Goal: Find contact information: Find contact information

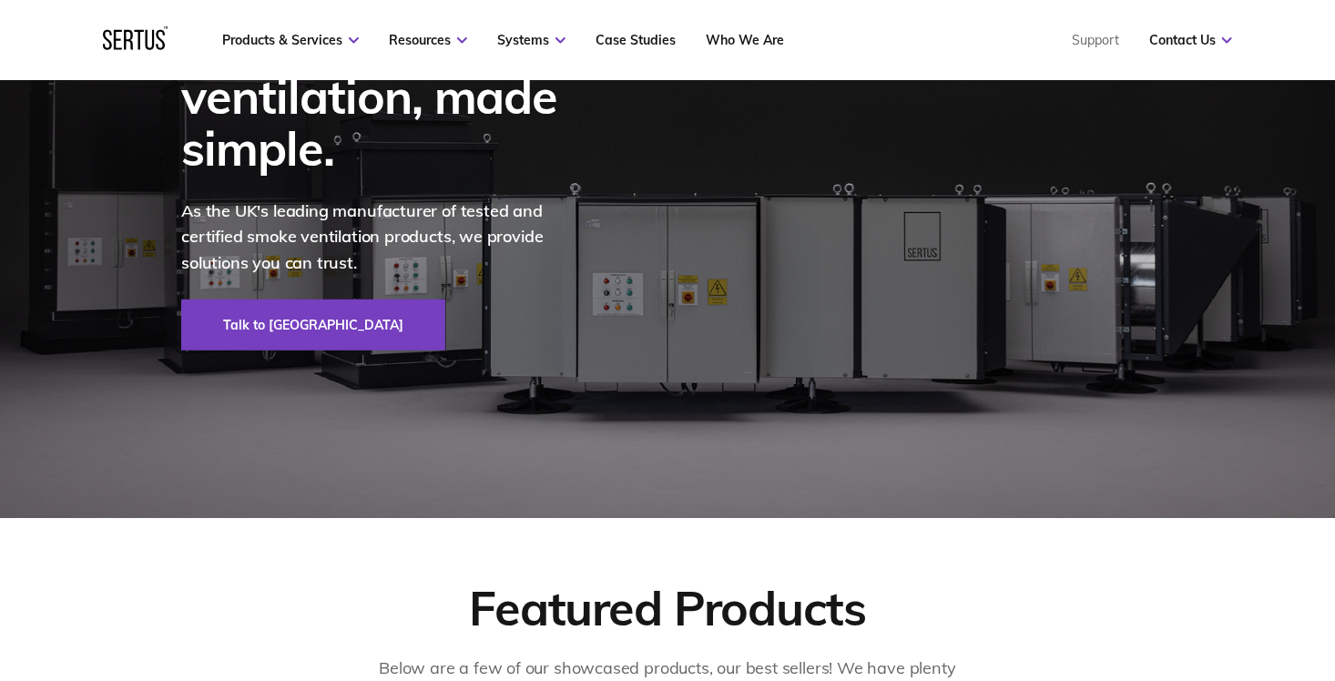
scroll to position [638, 0]
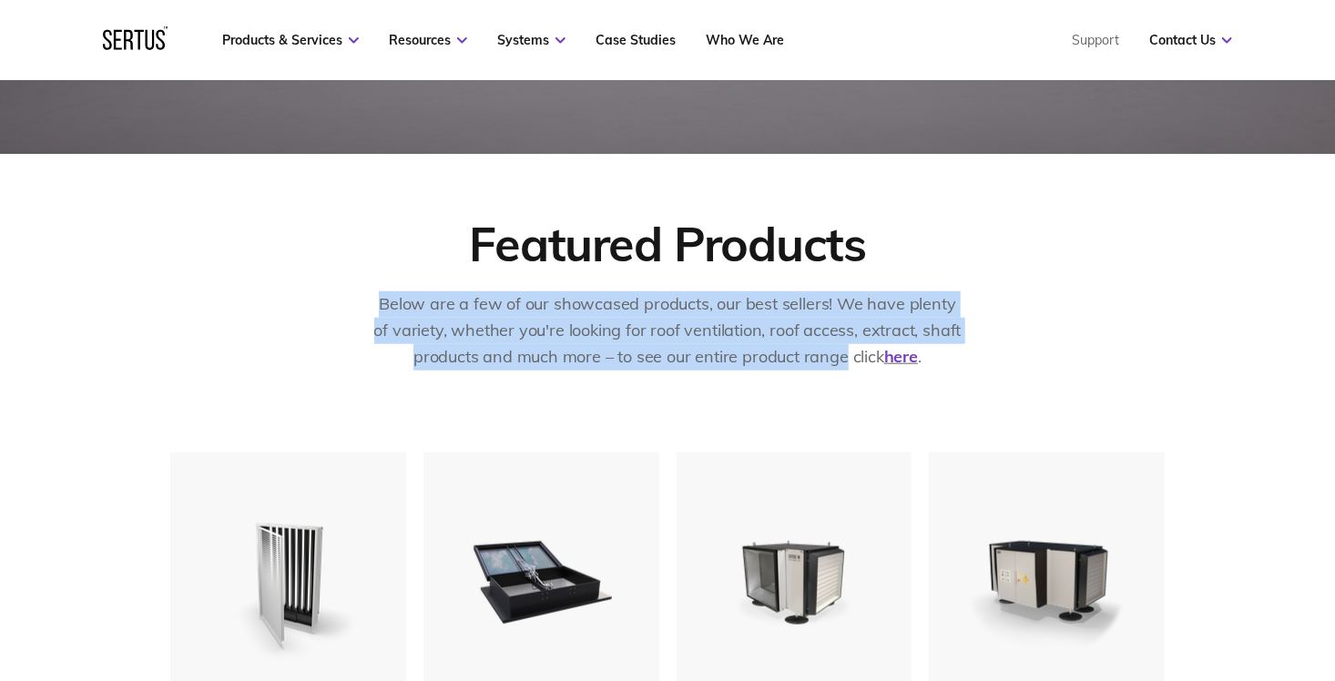
drag, startPoint x: 404, startPoint y: 308, endPoint x: 846, endPoint y: 355, distance: 444.2
click at [846, 355] on p "Below are a few of our showcased products, our best sellers! We have plenty of …" at bounding box center [668, 330] width 592 height 78
click at [850, 355] on p "Below are a few of our showcased products, our best sellers! We have plenty of …" at bounding box center [668, 330] width 592 height 78
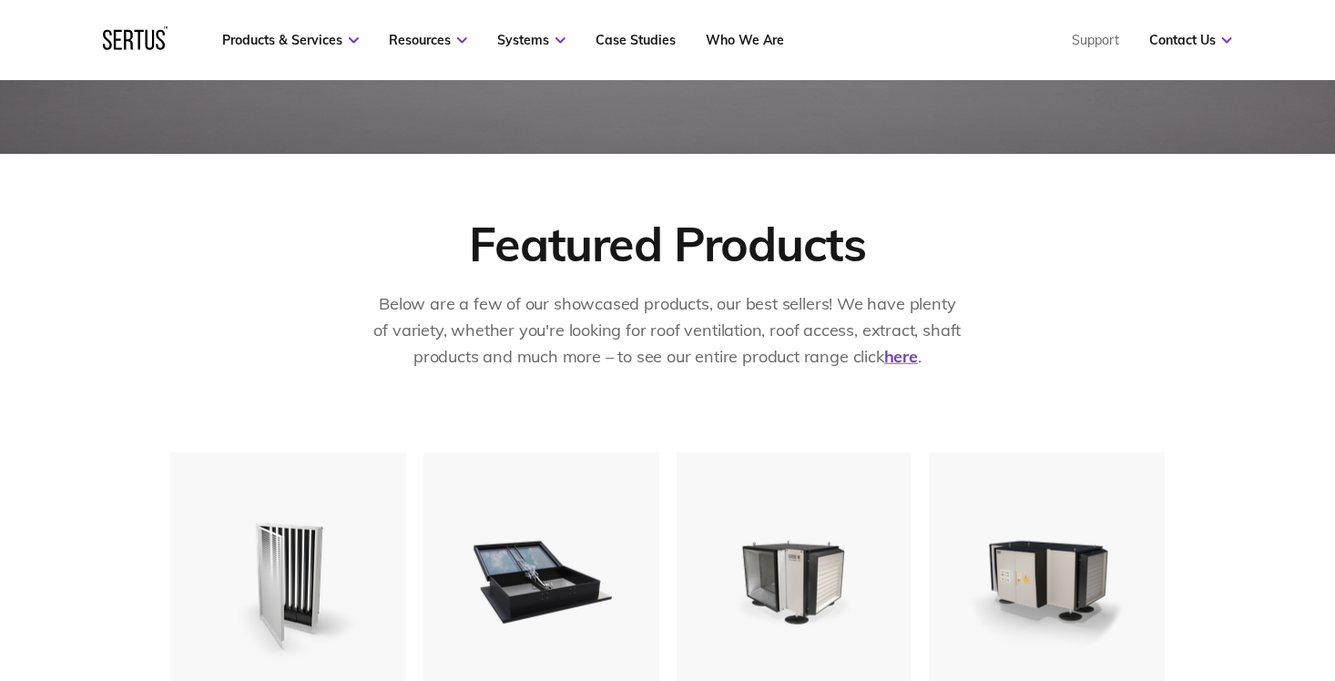
click at [861, 352] on p "Below are a few of our showcased products, our best sellers! We have plenty of …" at bounding box center [668, 330] width 592 height 78
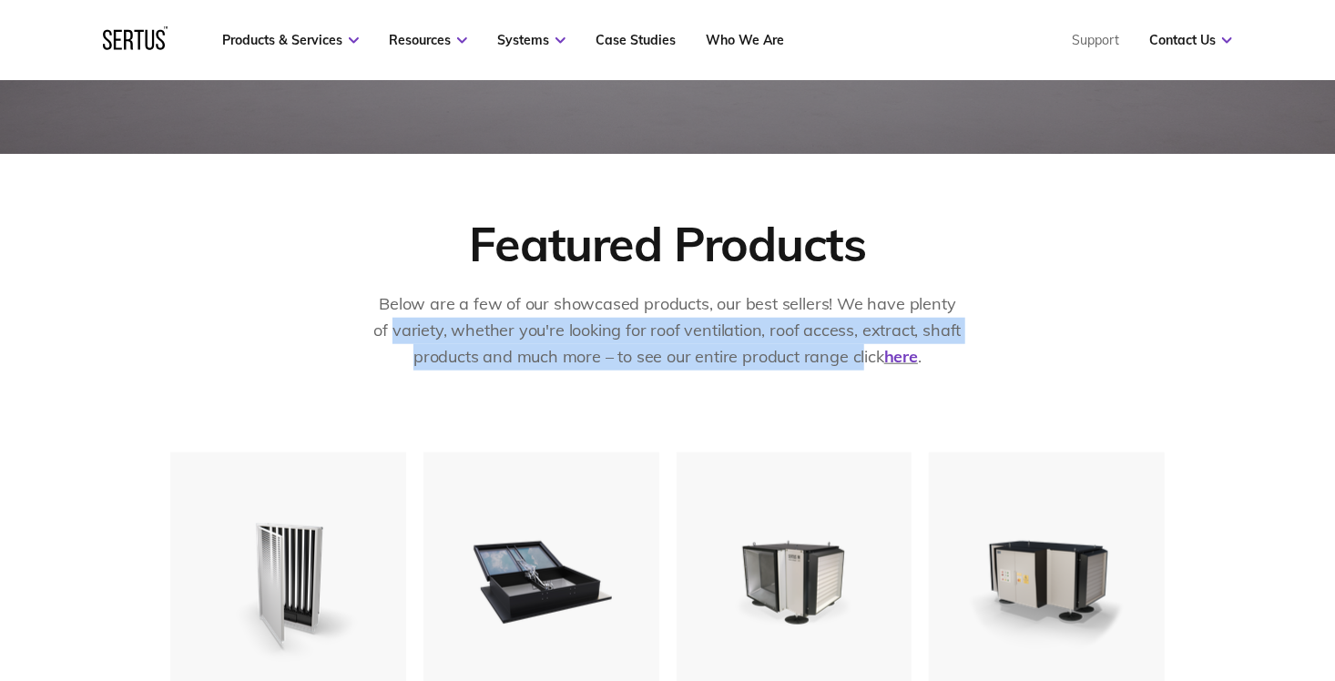
drag, startPoint x: 861, startPoint y: 352, endPoint x: 365, endPoint y: 318, distance: 496.6
click at [365, 318] on div "Featured Products Below are a few of our showcased products, our best sellers! …" at bounding box center [667, 303] width 995 height 179
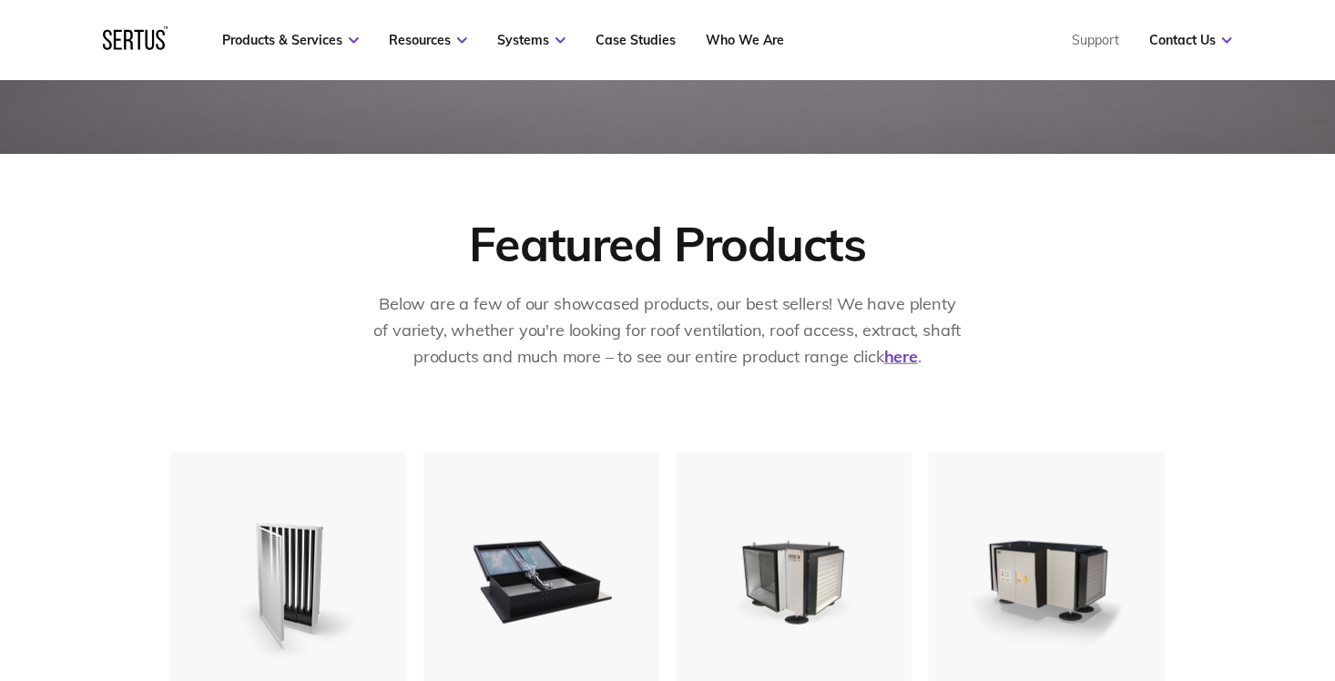
click at [365, 310] on div "Featured Products Below are a few of our showcased products, our best sellers! …" at bounding box center [667, 303] width 995 height 179
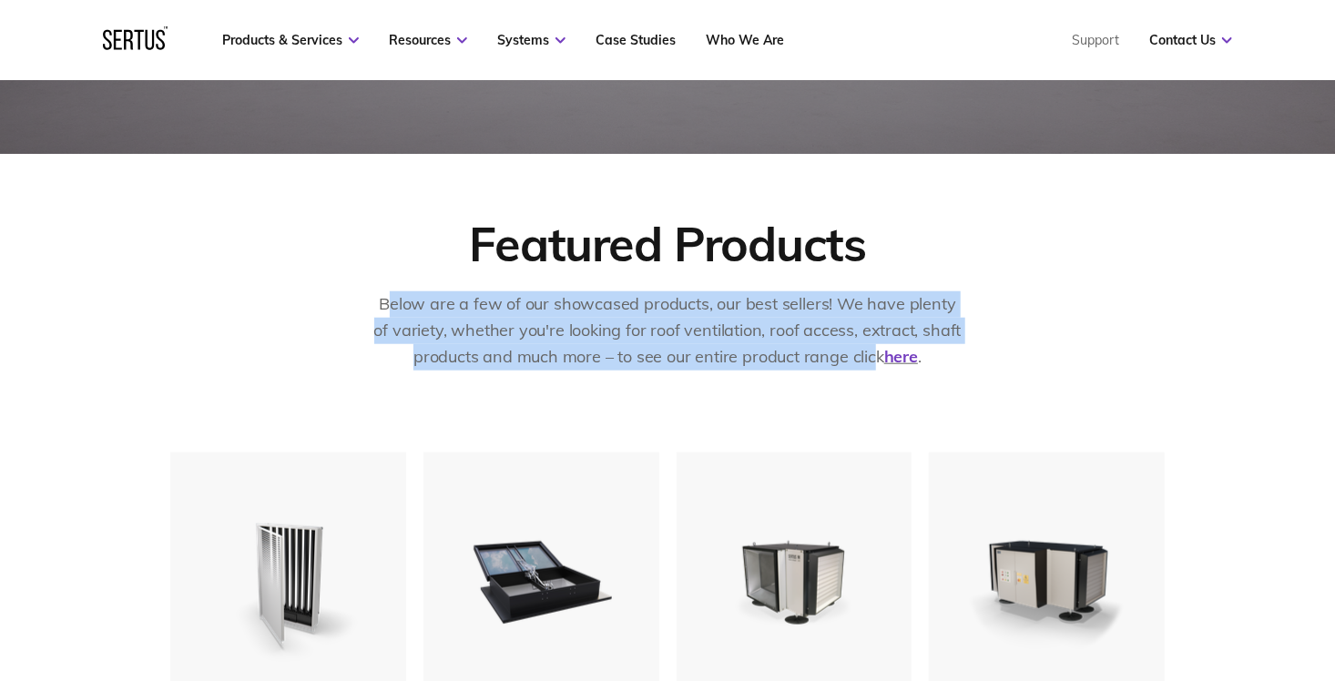
drag, startPoint x: 386, startPoint y: 299, endPoint x: 871, endPoint y: 355, distance: 487.8
click at [871, 355] on p "Below are a few of our showcased products, our best sellers! We have plenty of …" at bounding box center [668, 330] width 592 height 78
drag, startPoint x: 871, startPoint y: 355, endPoint x: 852, endPoint y: 357, distance: 18.3
click at [852, 357] on p "Below are a few of our showcased products, our best sellers! We have plenty of …" at bounding box center [668, 330] width 592 height 78
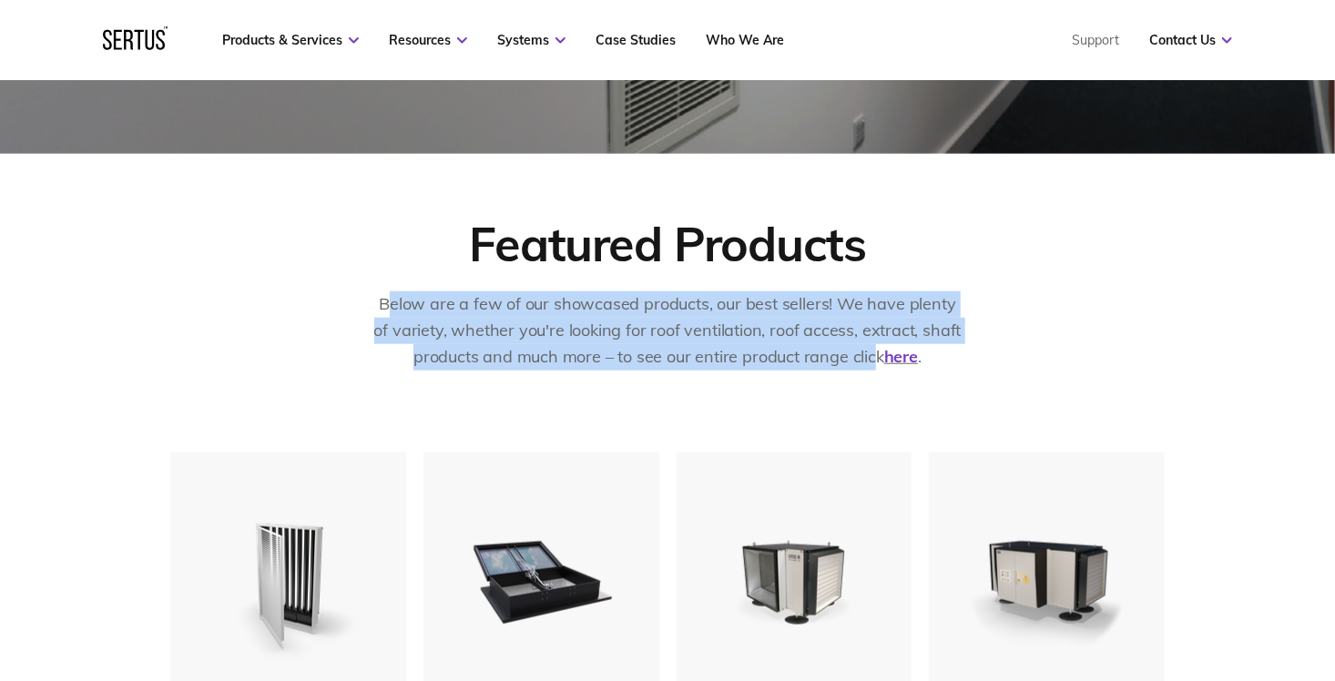
click at [857, 356] on p "Below are a few of our showcased products, our best sellers! We have plenty of …" at bounding box center [668, 330] width 592 height 78
drag, startPoint x: 856, startPoint y: 356, endPoint x: 381, endPoint y: 306, distance: 478.0
click at [381, 306] on p "Below are a few of our showcased products, our best sellers! We have plenty of …" at bounding box center [668, 330] width 592 height 78
drag, startPoint x: 381, startPoint y: 306, endPoint x: 375, endPoint y: 316, distance: 11.4
click at [380, 306] on p "Below are a few of our showcased products, our best sellers! We have plenty of …" at bounding box center [668, 330] width 592 height 78
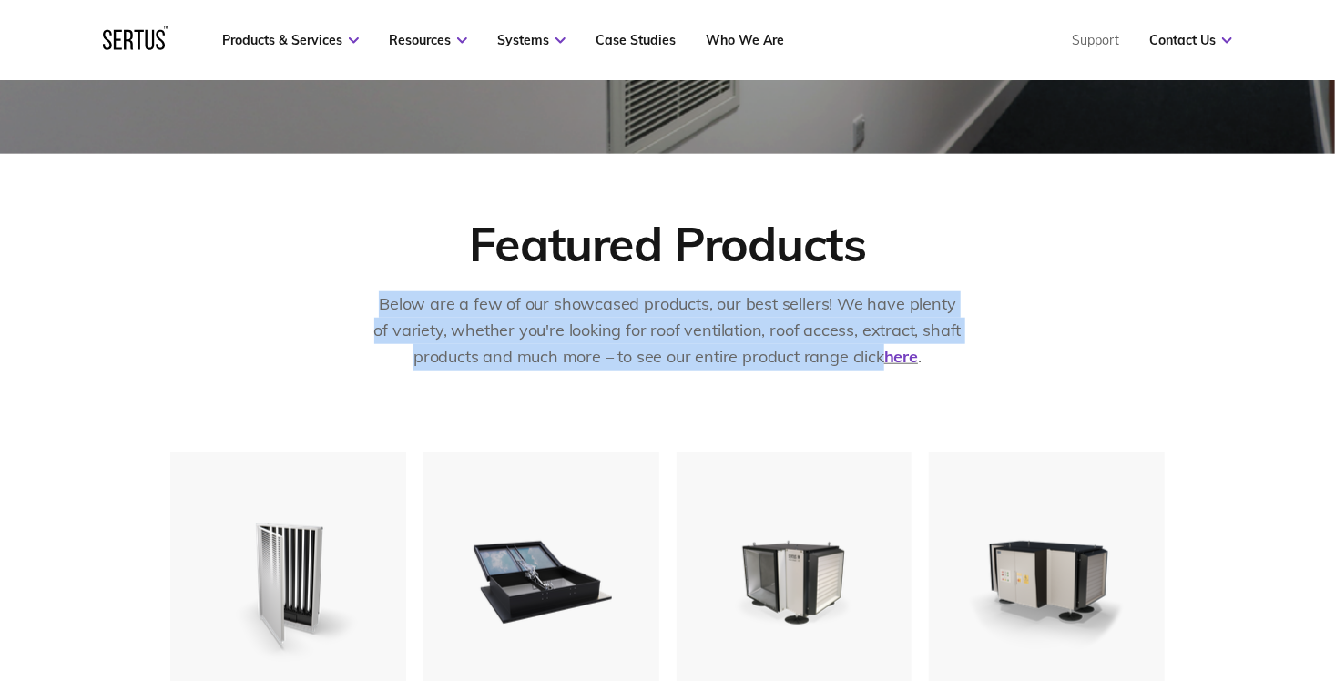
click at [547, 352] on p "Below are a few of our showcased products, our best sellers! We have plenty of …" at bounding box center [668, 330] width 592 height 78
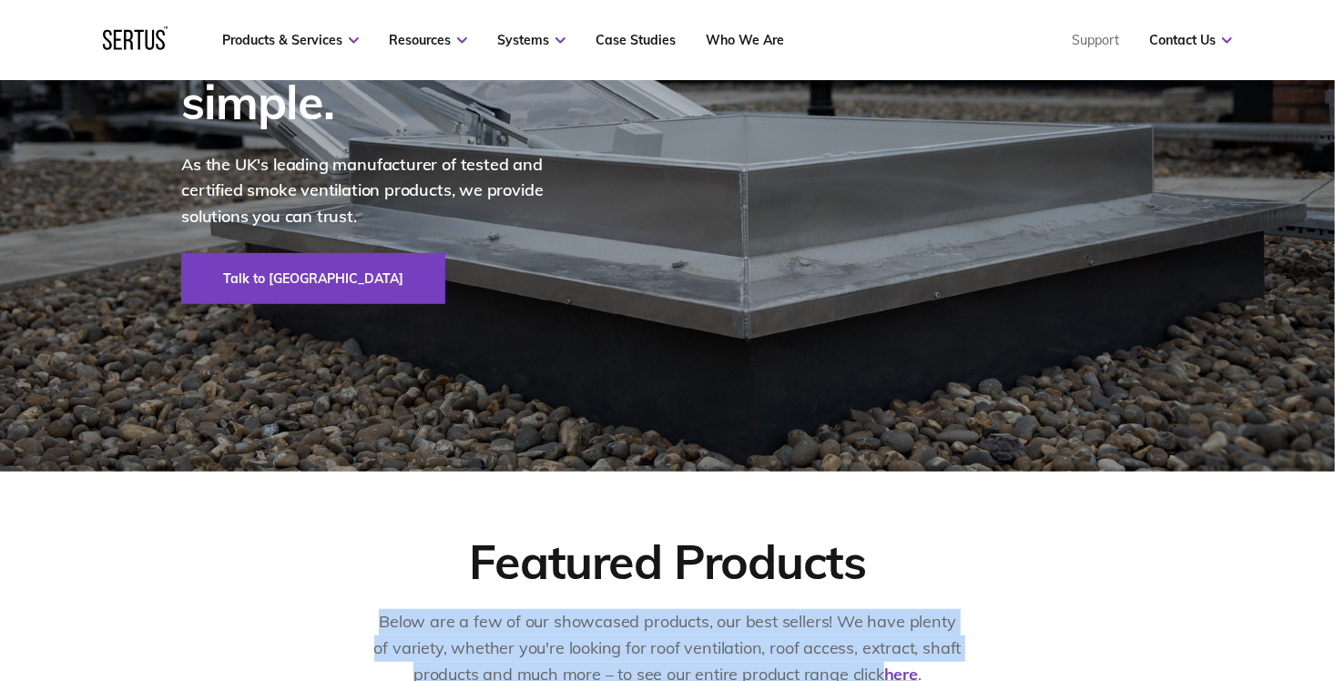
scroll to position [455, 0]
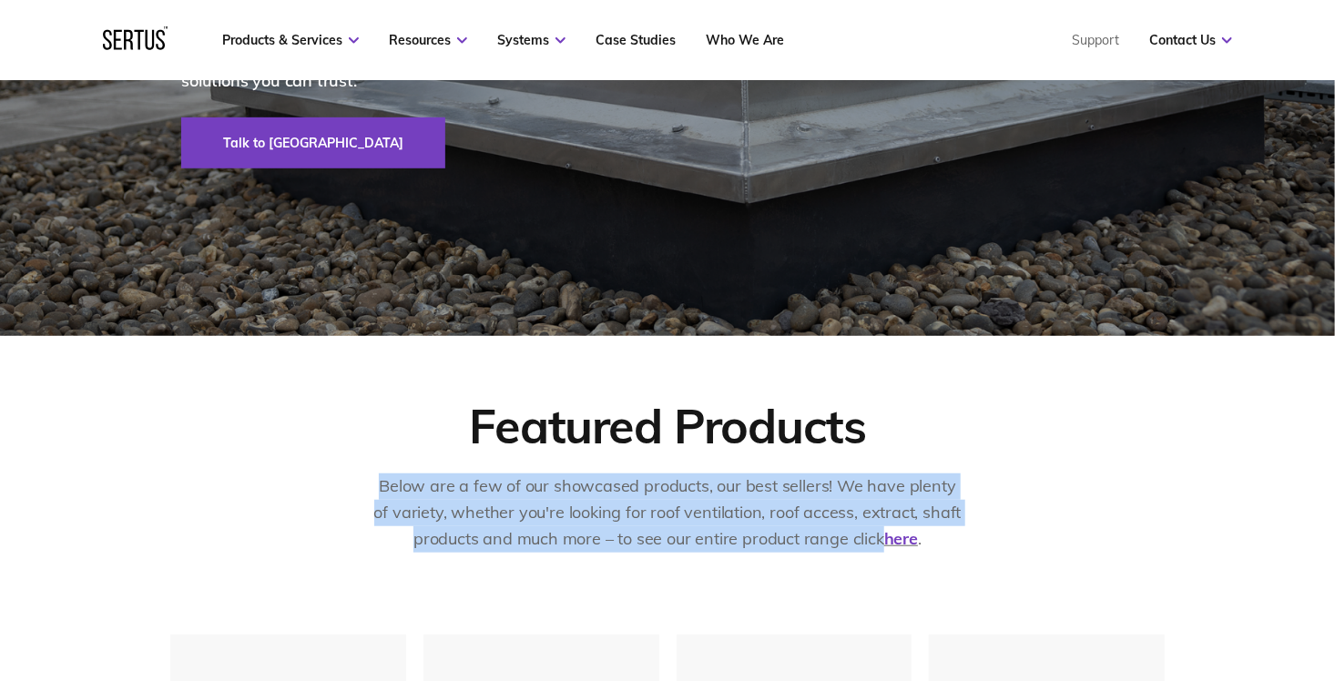
click at [602, 562] on div "Below are a few of our showcased products, our best sellers! We have plenty of …" at bounding box center [668, 524] width 592 height 101
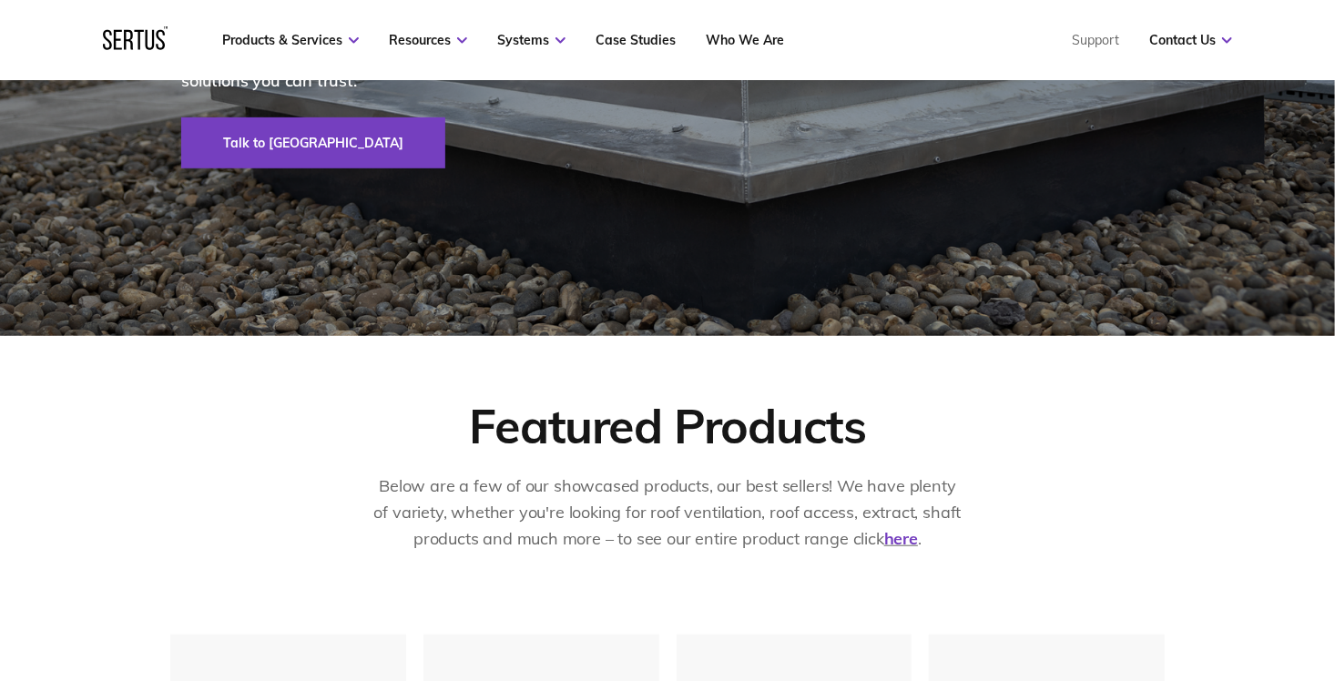
click at [964, 553] on div "Featured Products Below are a few of our showcased products, our best sellers! …" at bounding box center [667, 485] width 995 height 179
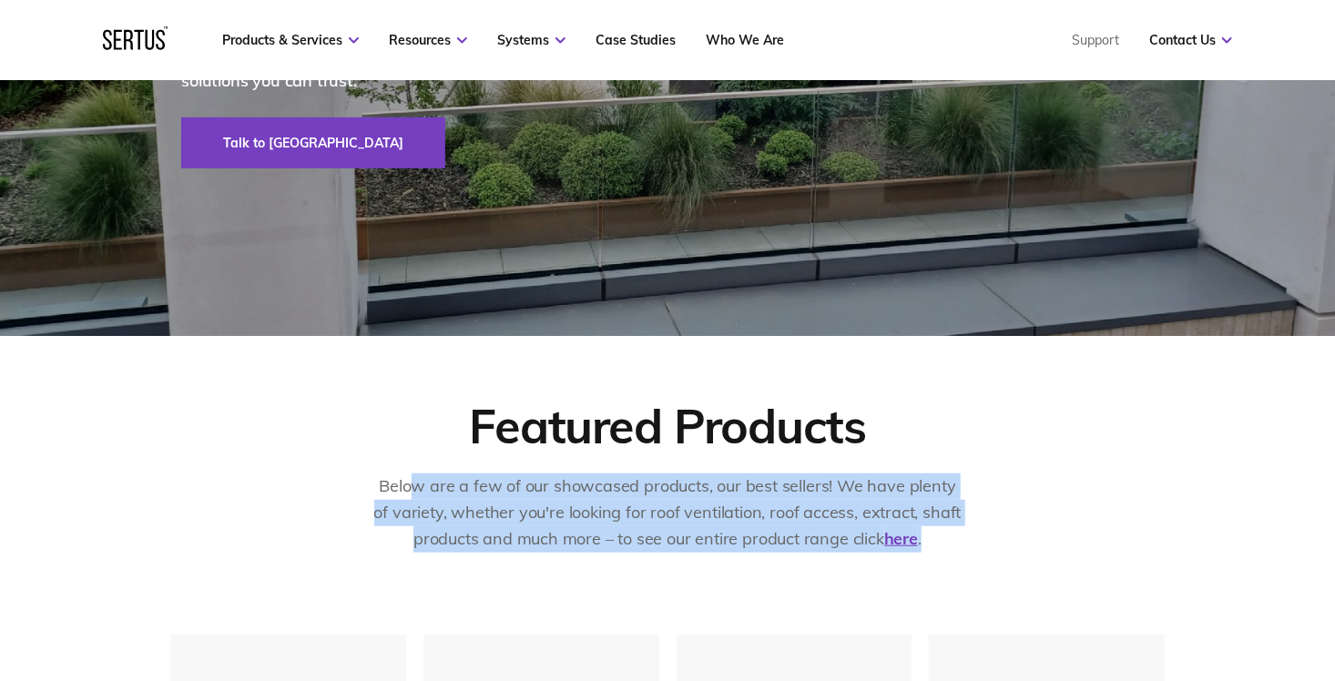
drag, startPoint x: 949, startPoint y: 545, endPoint x: 403, endPoint y: 490, distance: 548.3
click at [403, 490] on p "Below are a few of our showcased products, our best sellers! We have plenty of …" at bounding box center [668, 513] width 592 height 78
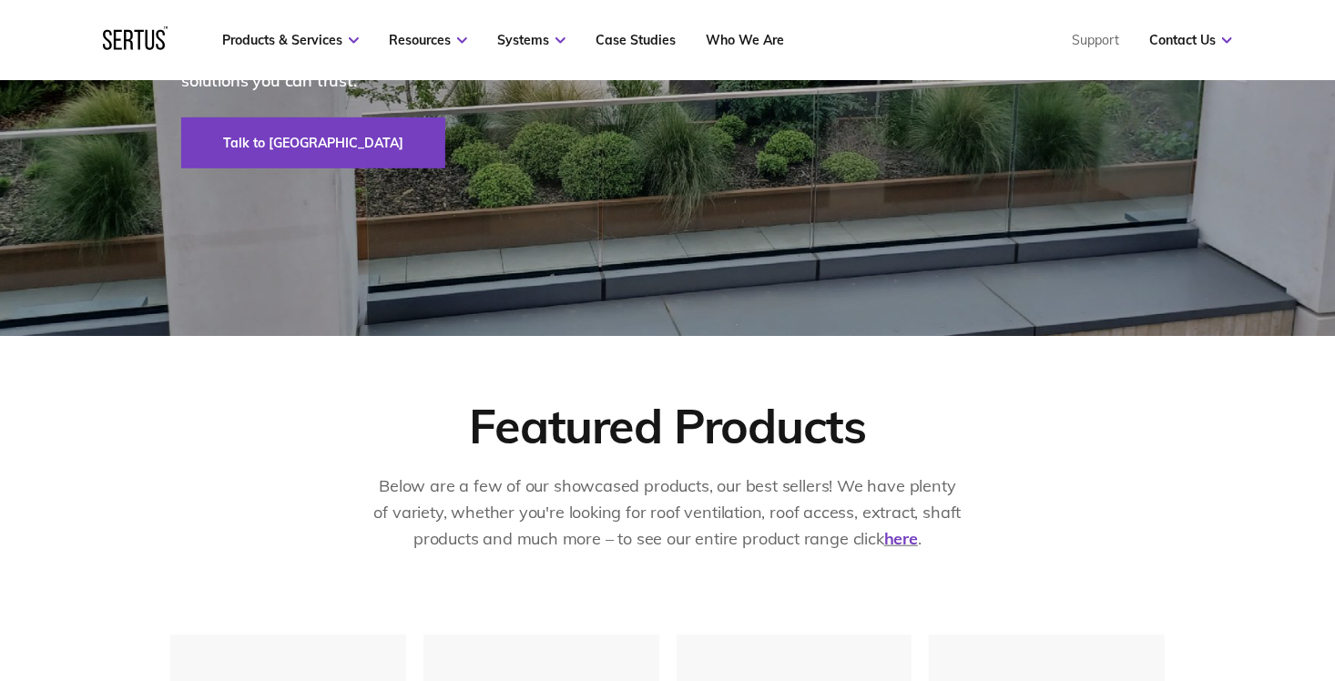
drag, startPoint x: 403, startPoint y: 490, endPoint x: 391, endPoint y: 487, distance: 13.0
click at [398, 488] on p "Below are a few of our showcased products, our best sellers! We have plenty of …" at bounding box center [668, 513] width 592 height 78
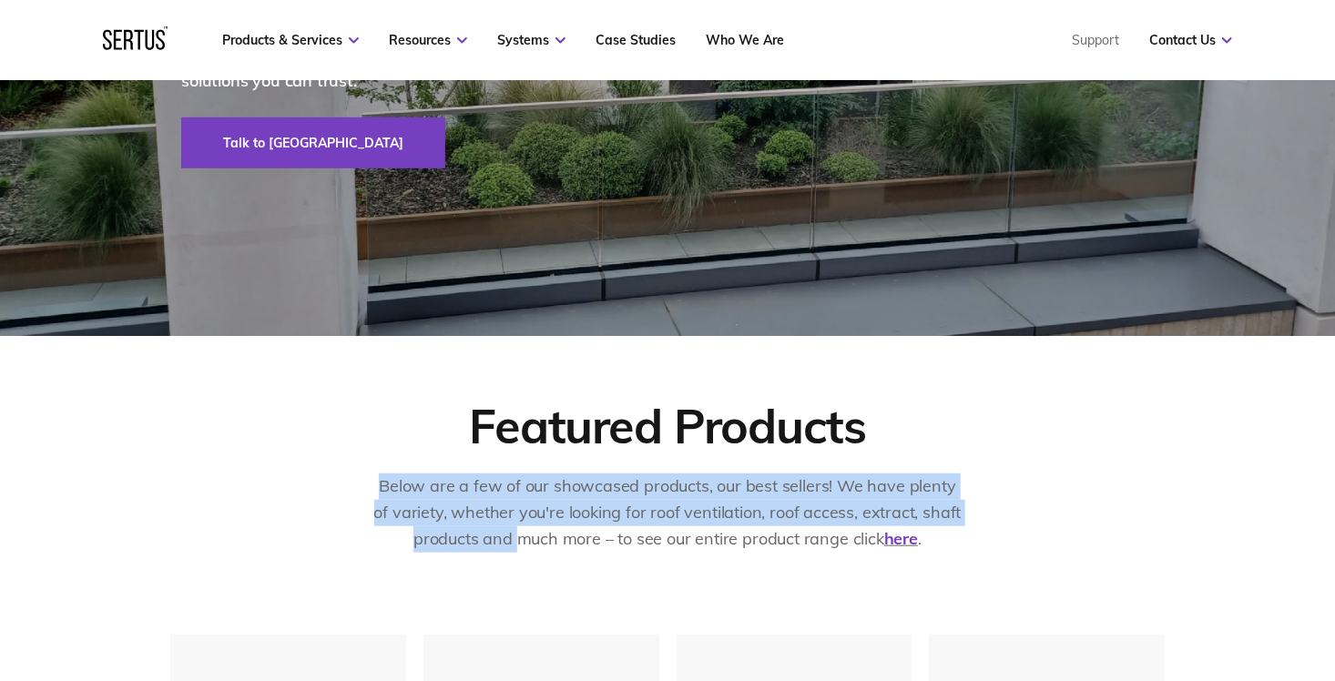
drag, startPoint x: 377, startPoint y: 482, endPoint x: 523, endPoint y: 562, distance: 166.3
click at [523, 562] on div "Below are a few of our showcased products, our best sellers! We have plenty of …" at bounding box center [668, 524] width 592 height 101
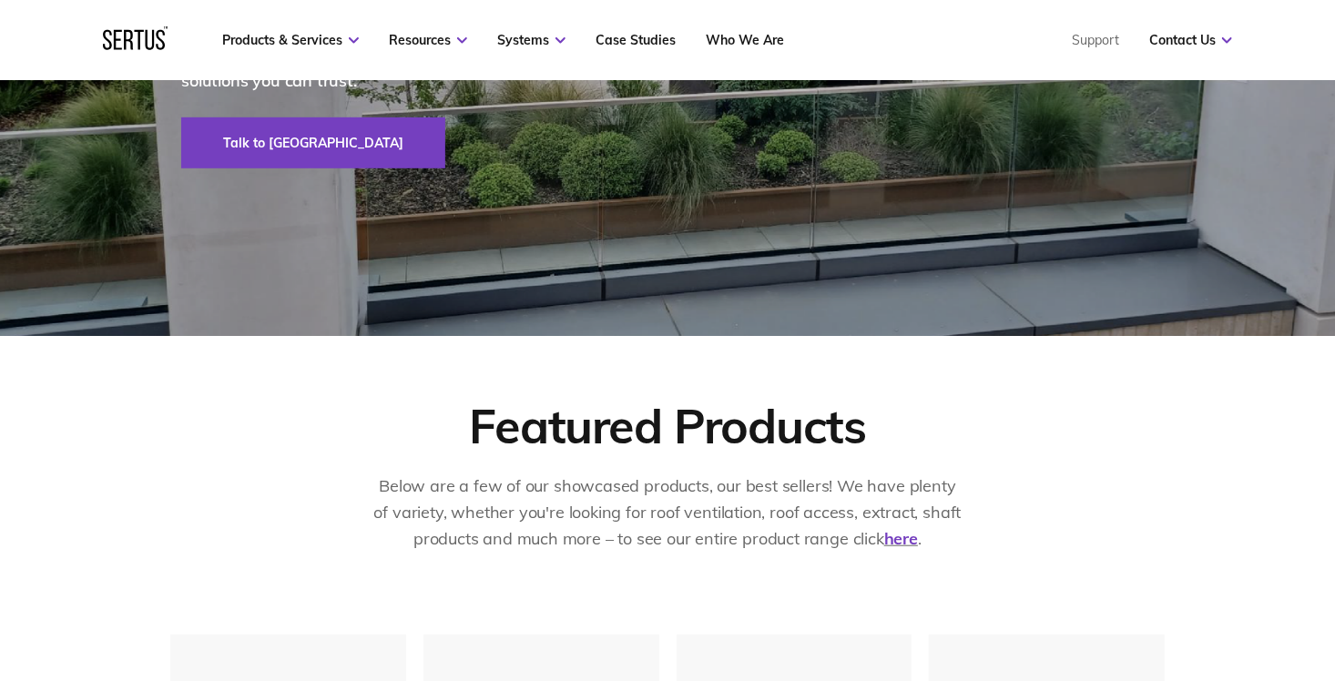
click at [529, 554] on div "Below are a few of our showcased products, our best sellers! We have plenty of …" at bounding box center [668, 524] width 592 height 101
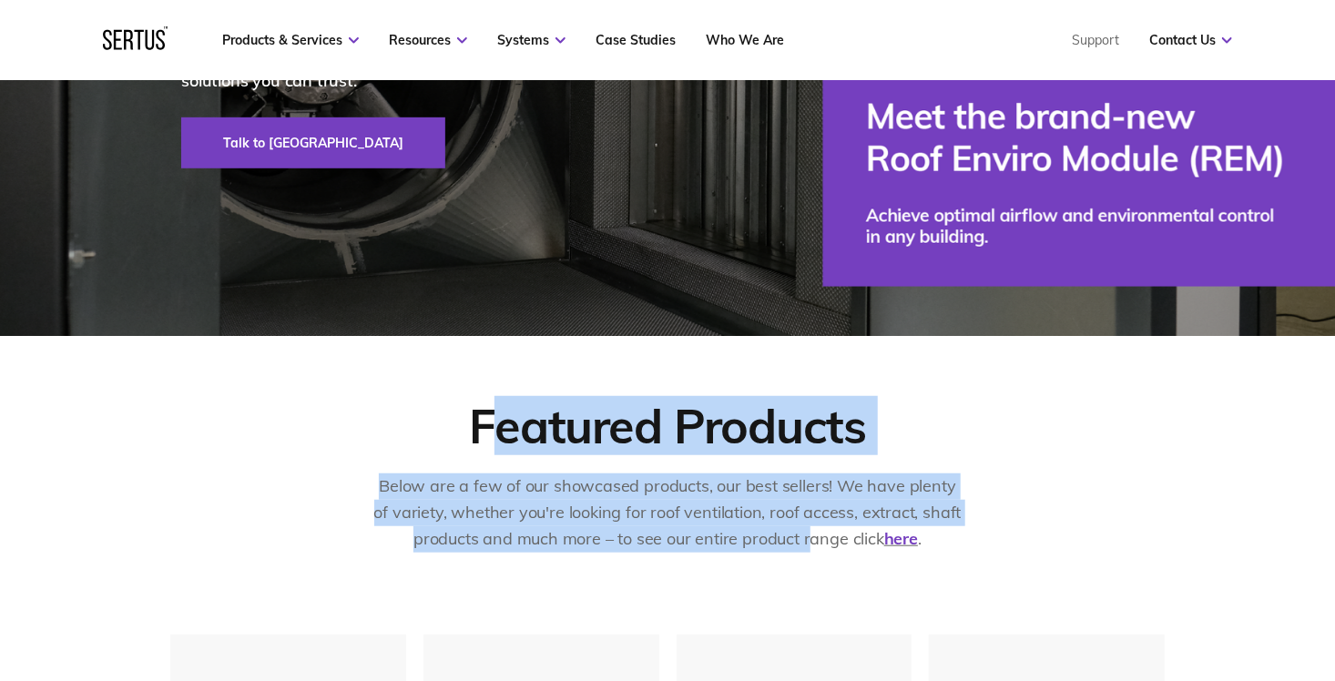
drag, startPoint x: 485, startPoint y: 423, endPoint x: 806, endPoint y: 553, distance: 345.7
click at [806, 553] on div "Featured Products Below are a few of our showcased products, our best sellers! …" at bounding box center [667, 485] width 995 height 179
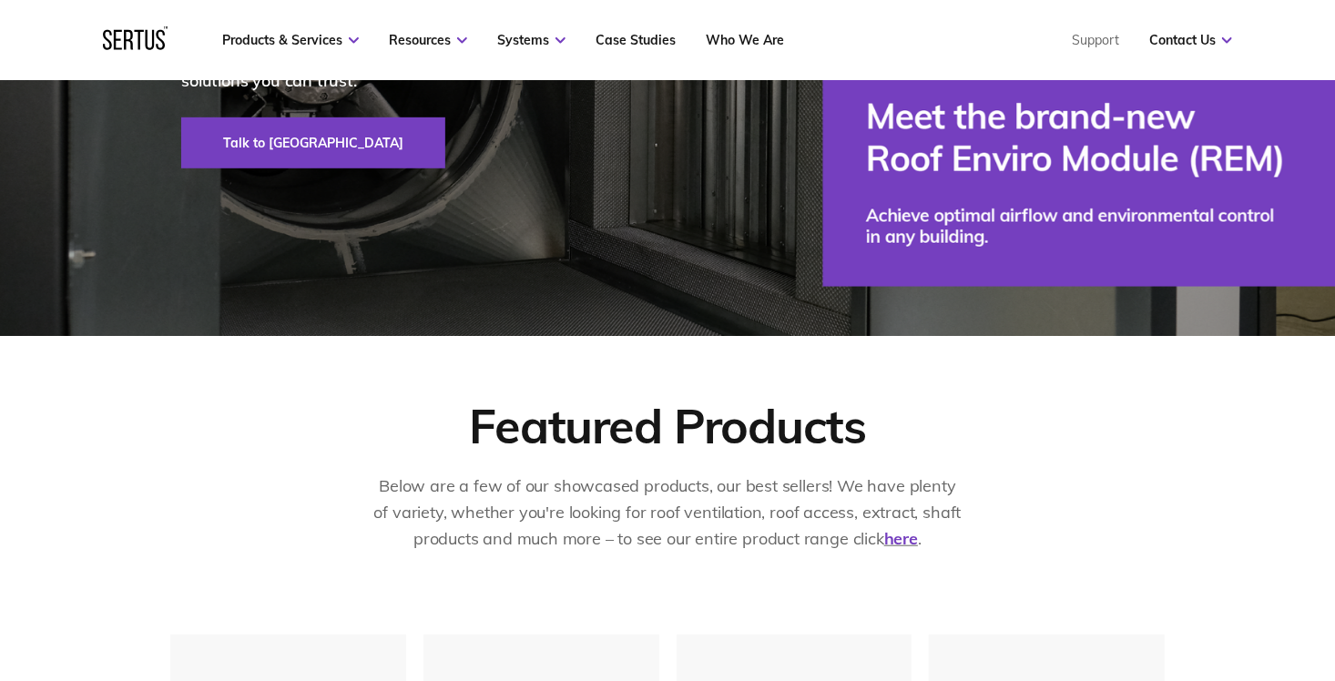
drag, startPoint x: 806, startPoint y: 553, endPoint x: 823, endPoint y: 548, distance: 17.9
click at [813, 552] on p "Below are a few of our showcased products, our best sellers! We have plenty of …" at bounding box center [668, 513] width 592 height 78
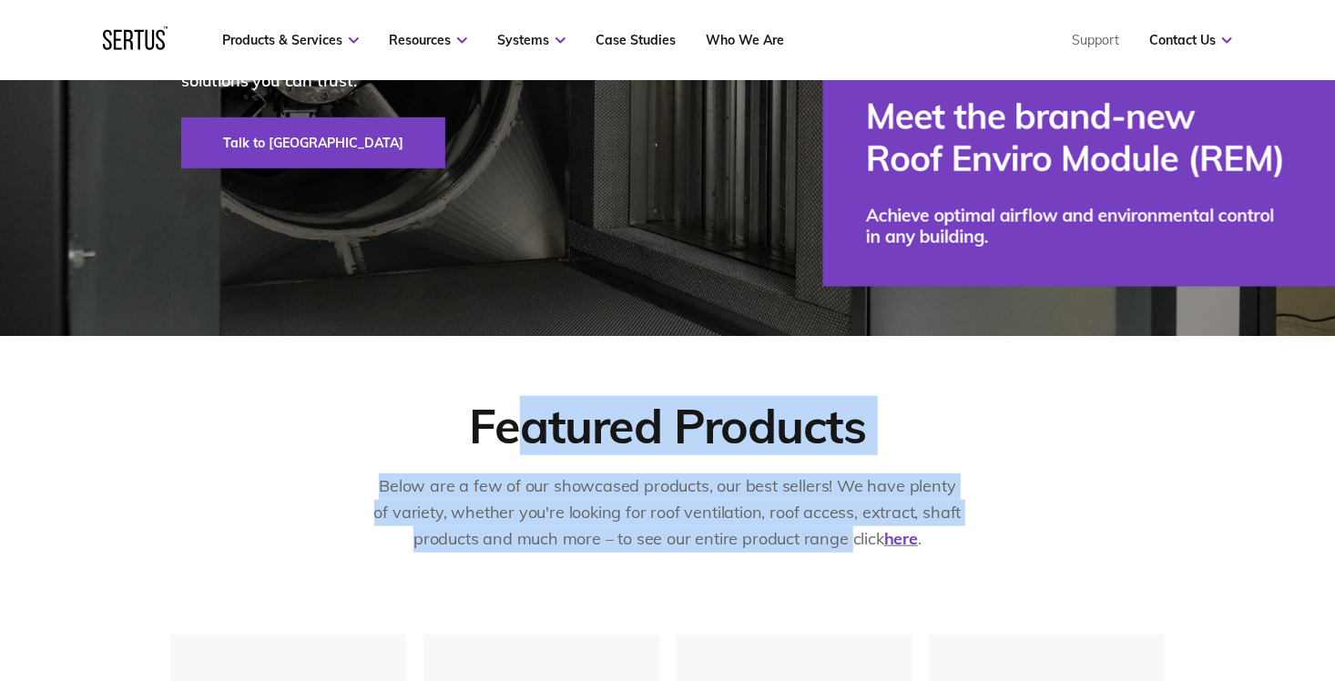
drag, startPoint x: 848, startPoint y: 544, endPoint x: 514, endPoint y: 439, distance: 350.3
click at [514, 439] on div "Featured Products Below are a few of our showcased products, our best sellers! …" at bounding box center [667, 485] width 995 height 179
click at [511, 439] on div "Featured Products" at bounding box center [667, 425] width 397 height 59
drag, startPoint x: 474, startPoint y: 425, endPoint x: 708, endPoint y: 557, distance: 267.9
click at [708, 557] on div "Featured Products Below are a few of our showcased products, our best sellers! …" at bounding box center [667, 485] width 995 height 179
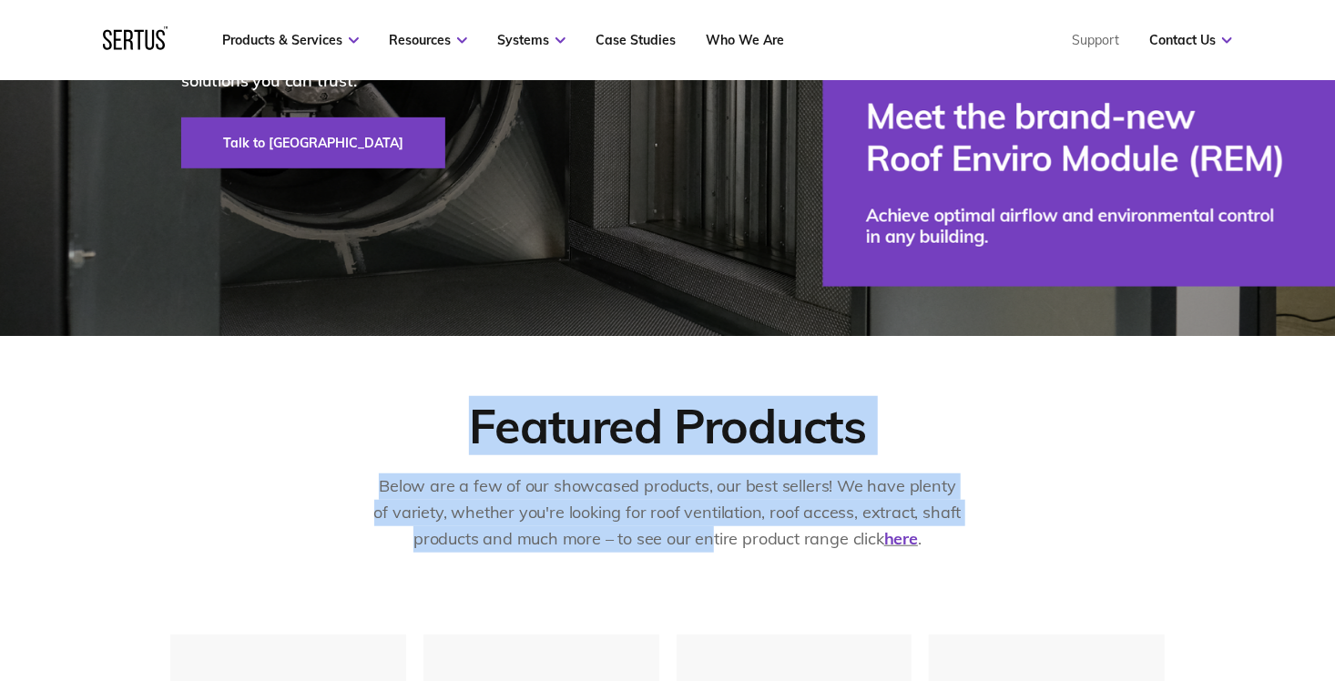
click at [711, 557] on div "Below are a few of our showcased products, our best sellers! We have plenty of …" at bounding box center [668, 524] width 592 height 101
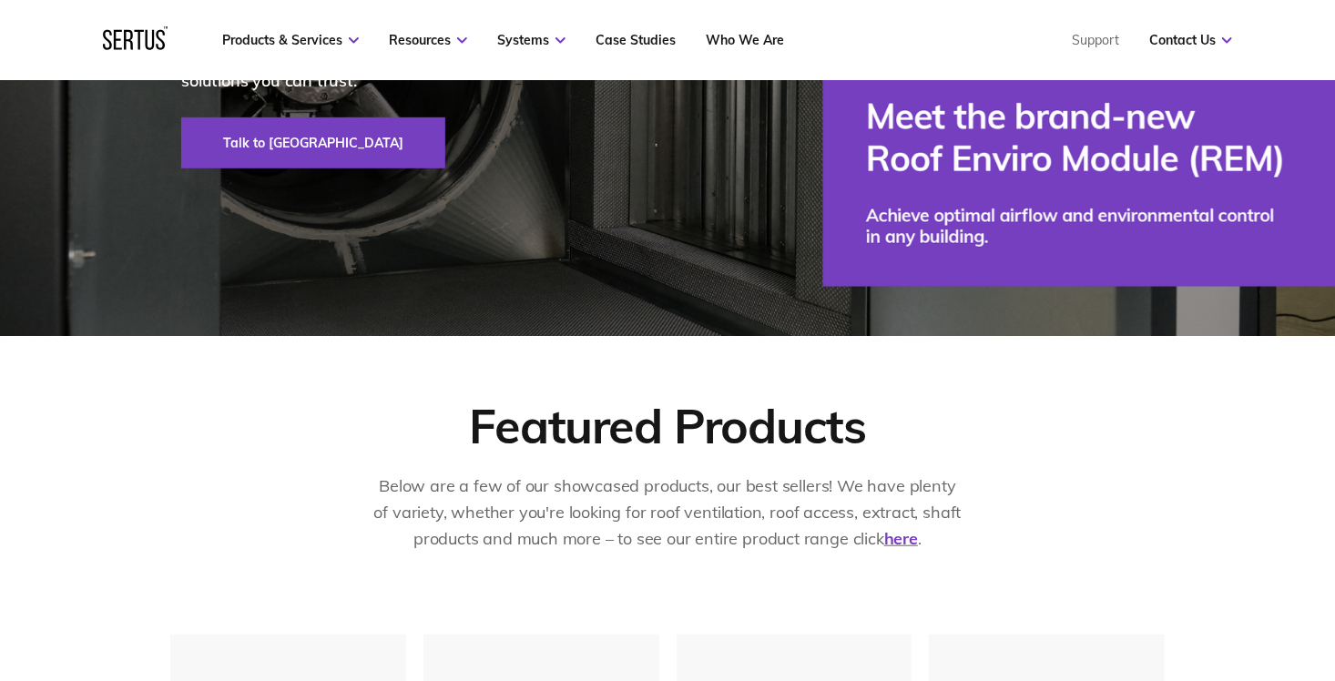
click at [762, 539] on p "Below are a few of our showcased products, our best sellers! We have plenty of …" at bounding box center [668, 513] width 592 height 78
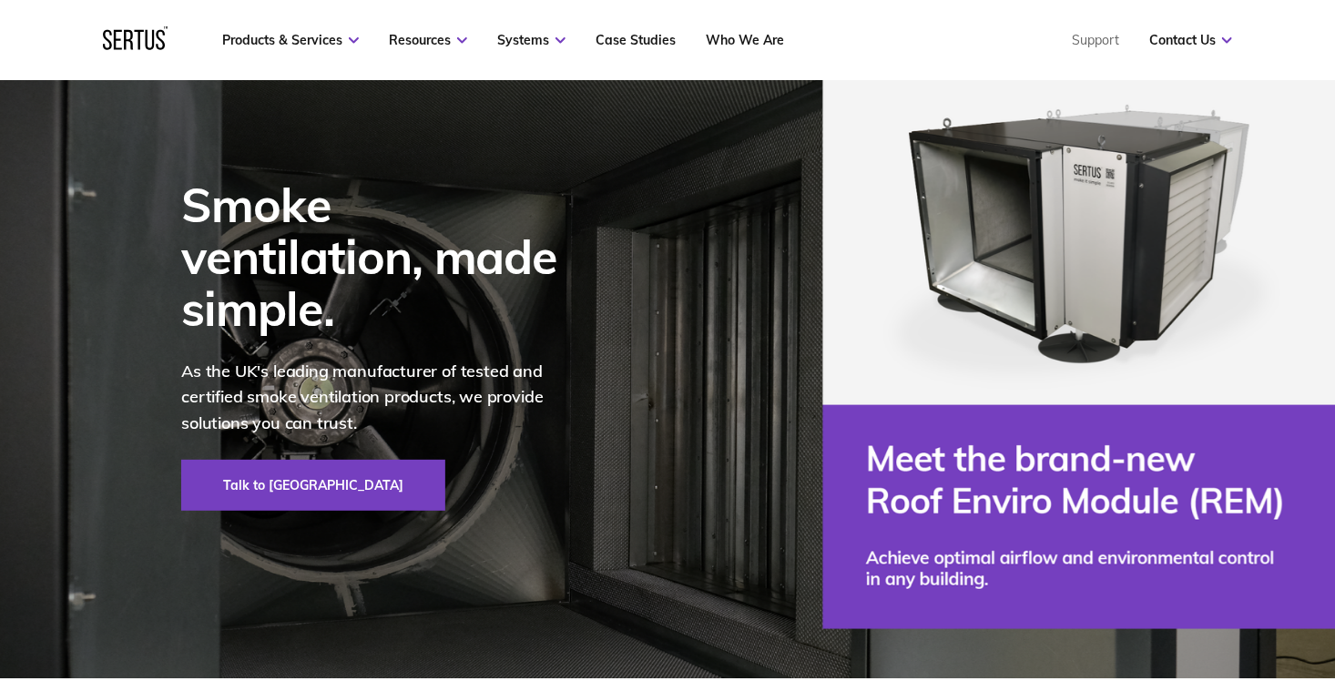
scroll to position [0, 0]
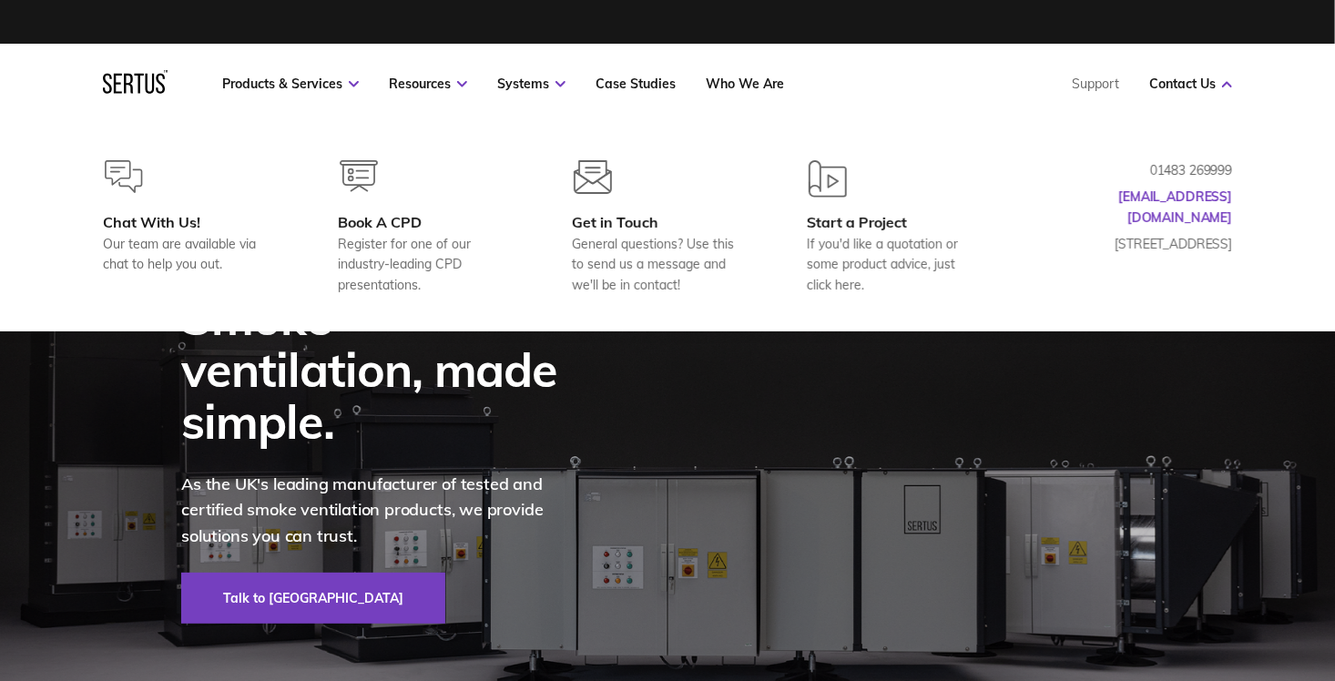
click at [1043, 58] on nav "Products & Services Resources Systems Case Studies Who We Are Support Contact U…" at bounding box center [667, 84] width 1129 height 80
click at [1030, 55] on nav "Products & Services Resources Systems Case Studies Who We Are Support Contact U…" at bounding box center [667, 84] width 1129 height 80
click at [1015, 58] on nav "Products & Services Resources Systems Case Studies Who We Are Support Contact U…" at bounding box center [667, 84] width 1129 height 80
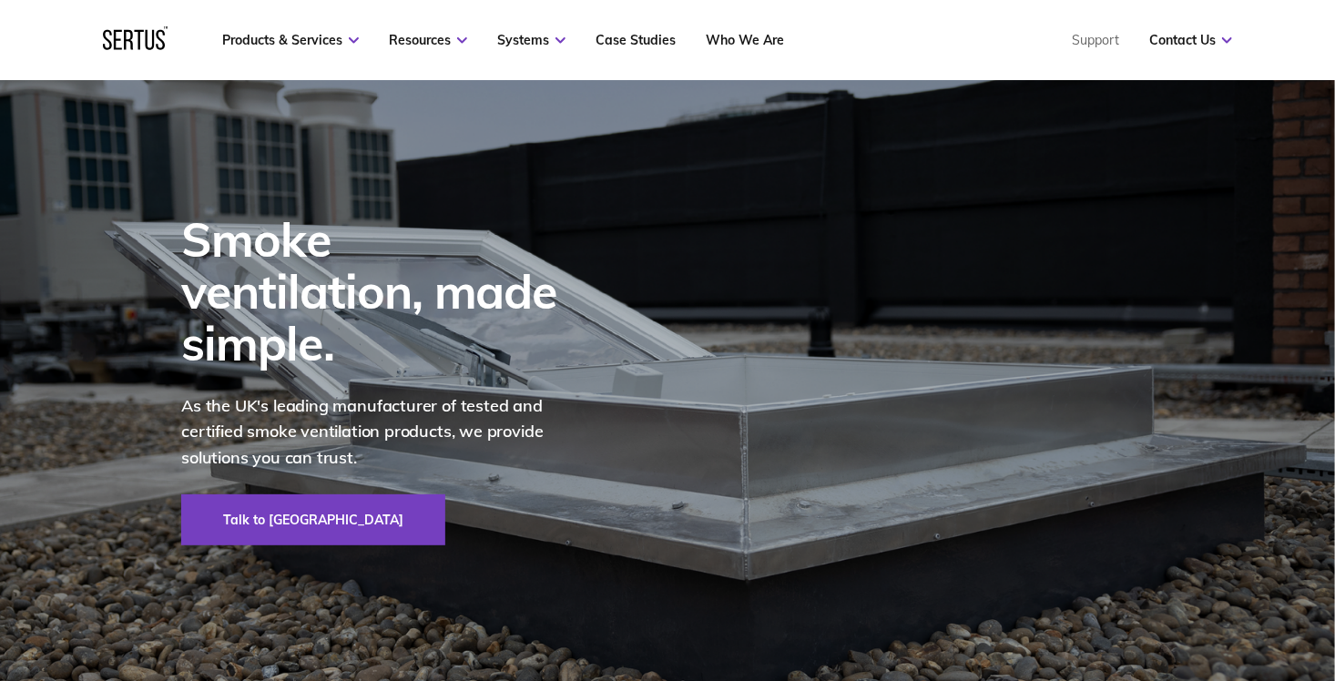
scroll to position [74, 0]
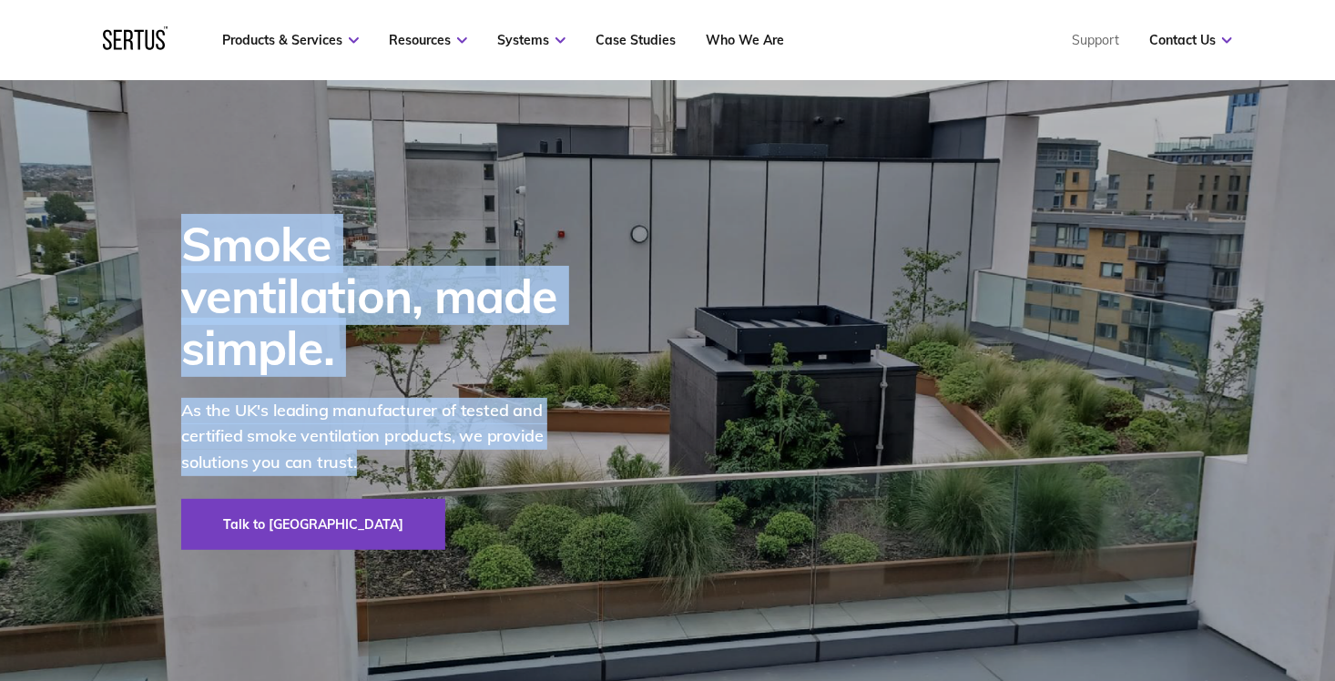
drag, startPoint x: 196, startPoint y: 273, endPoint x: 358, endPoint y: 433, distance: 227.3
click at [358, 433] on div "Smoke ventilation, made simple. As the UK's leading manufacturer of tested and …" at bounding box center [371, 384] width 475 height 668
click at [358, 433] on p "As the UK's leading manufacturer of tested and certified smoke ventilation prod…" at bounding box center [381, 437] width 401 height 78
click at [360, 440] on p "As the UK's leading manufacturer of tested and certified smoke ventilation prod…" at bounding box center [381, 437] width 401 height 78
drag, startPoint x: 346, startPoint y: 440, endPoint x: 202, endPoint y: 281, distance: 214.7
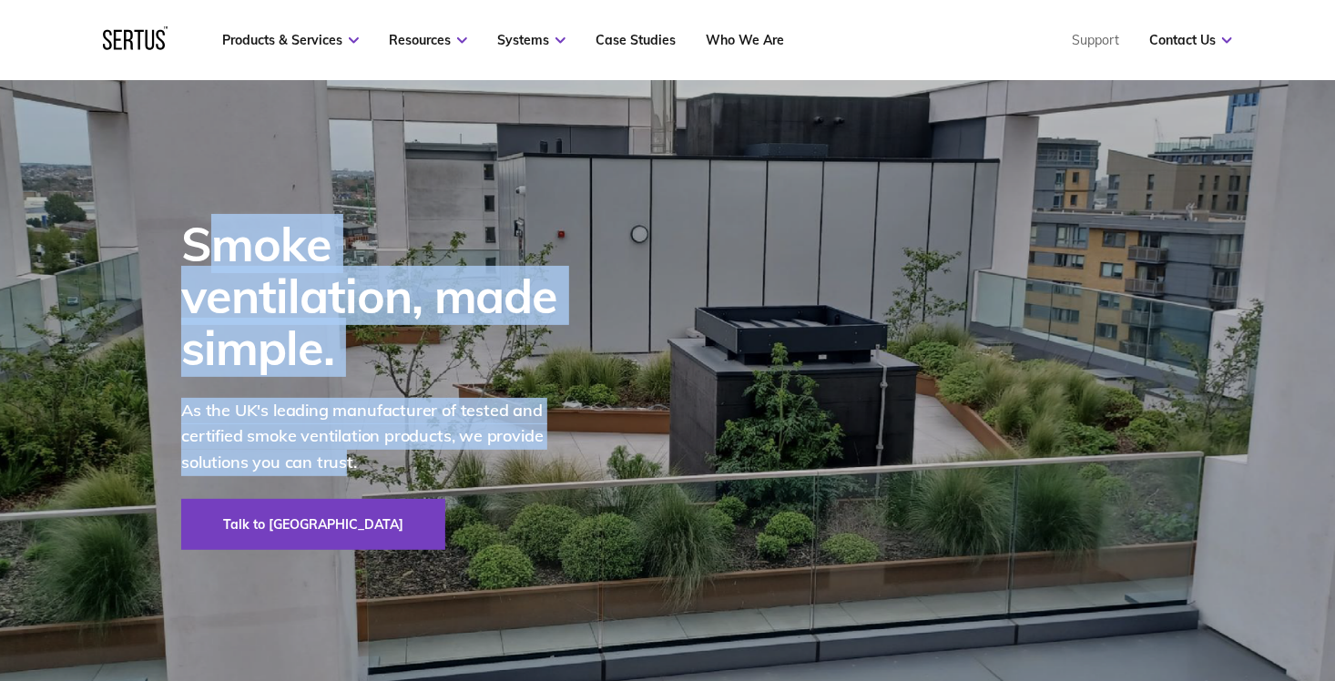
click at [202, 281] on div "Smoke ventilation, made simple. As the UK's leading manufacturer of tested and …" at bounding box center [395, 384] width 428 height 332
click at [202, 281] on div "Smoke ventilation, made simple." at bounding box center [381, 296] width 401 height 157
click at [310, 434] on p "As the UK's leading manufacturer of tested and certified smoke ventilation prod…" at bounding box center [381, 437] width 401 height 78
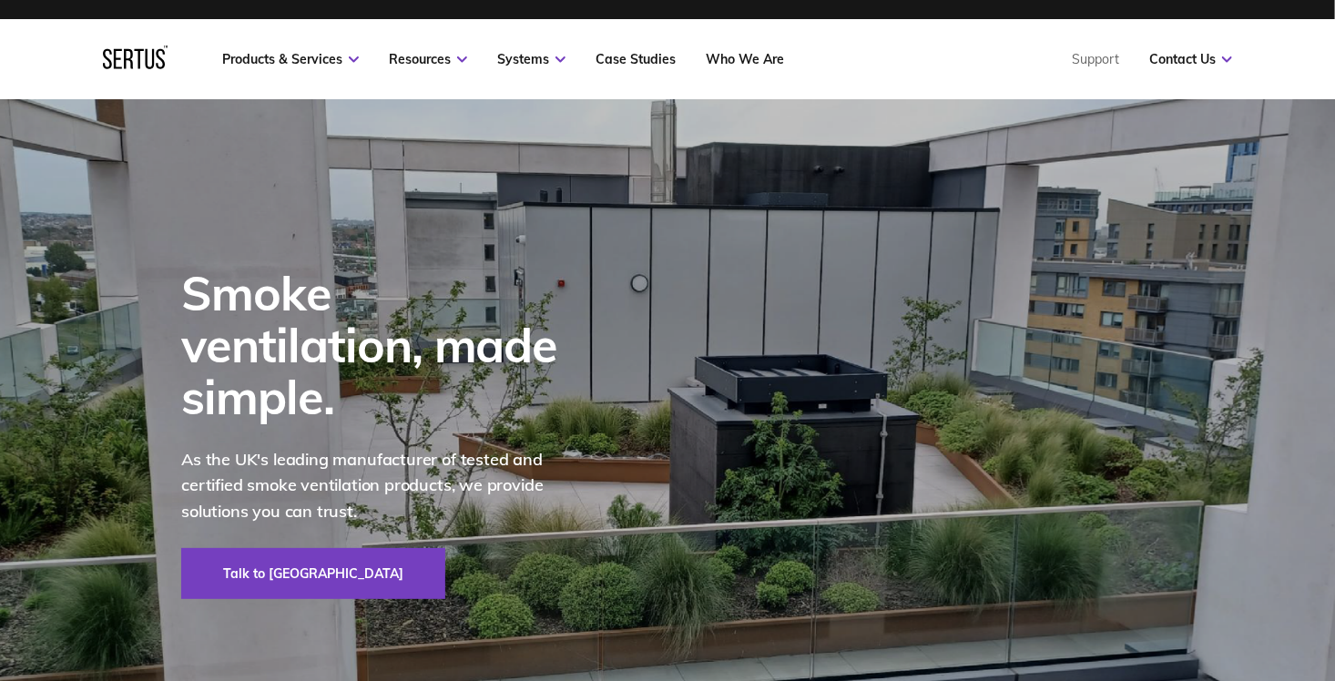
scroll to position [0, 0]
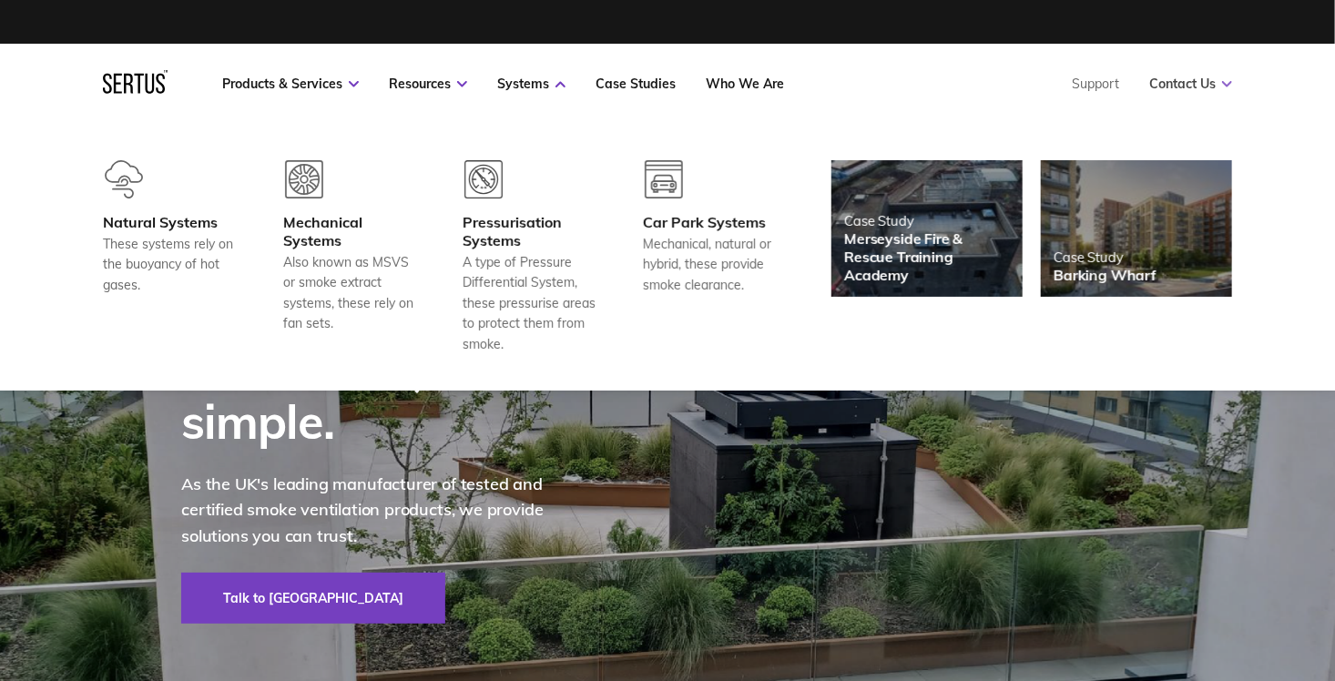
click at [1199, 86] on link "Contact Us" at bounding box center [1190, 84] width 83 height 16
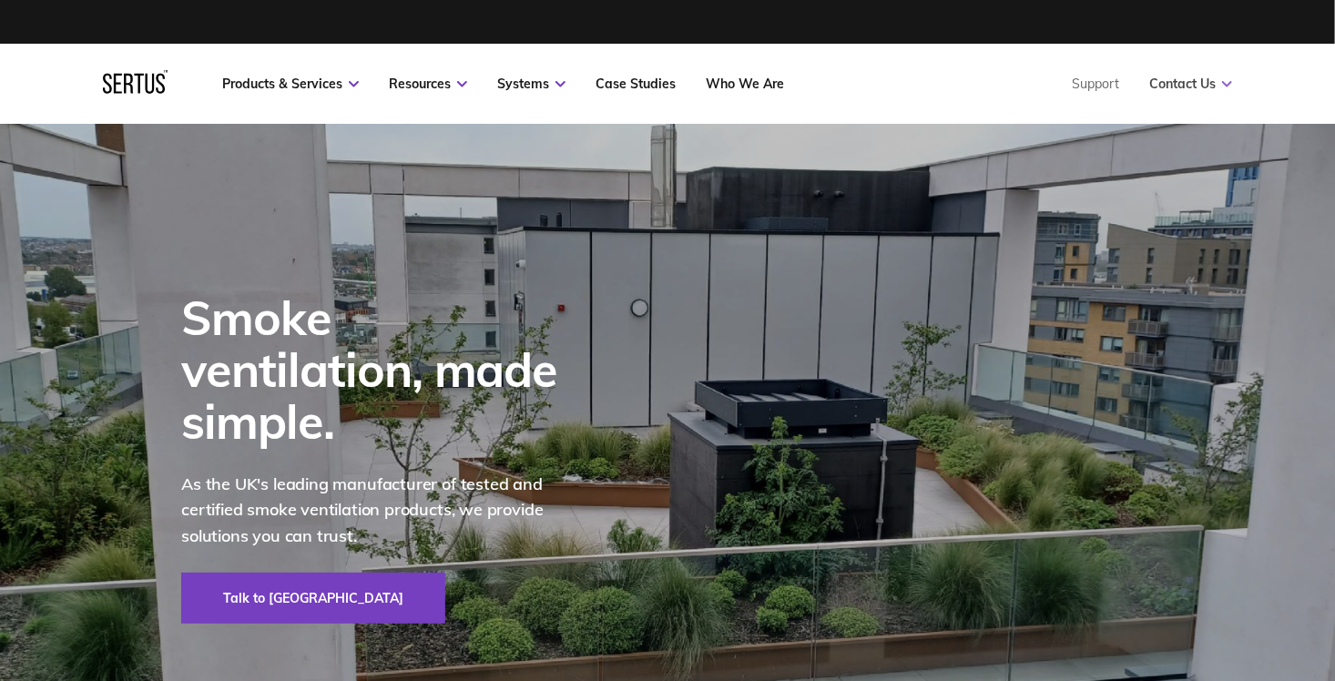
click at [1228, 85] on icon at bounding box center [1227, 84] width 10 height 6
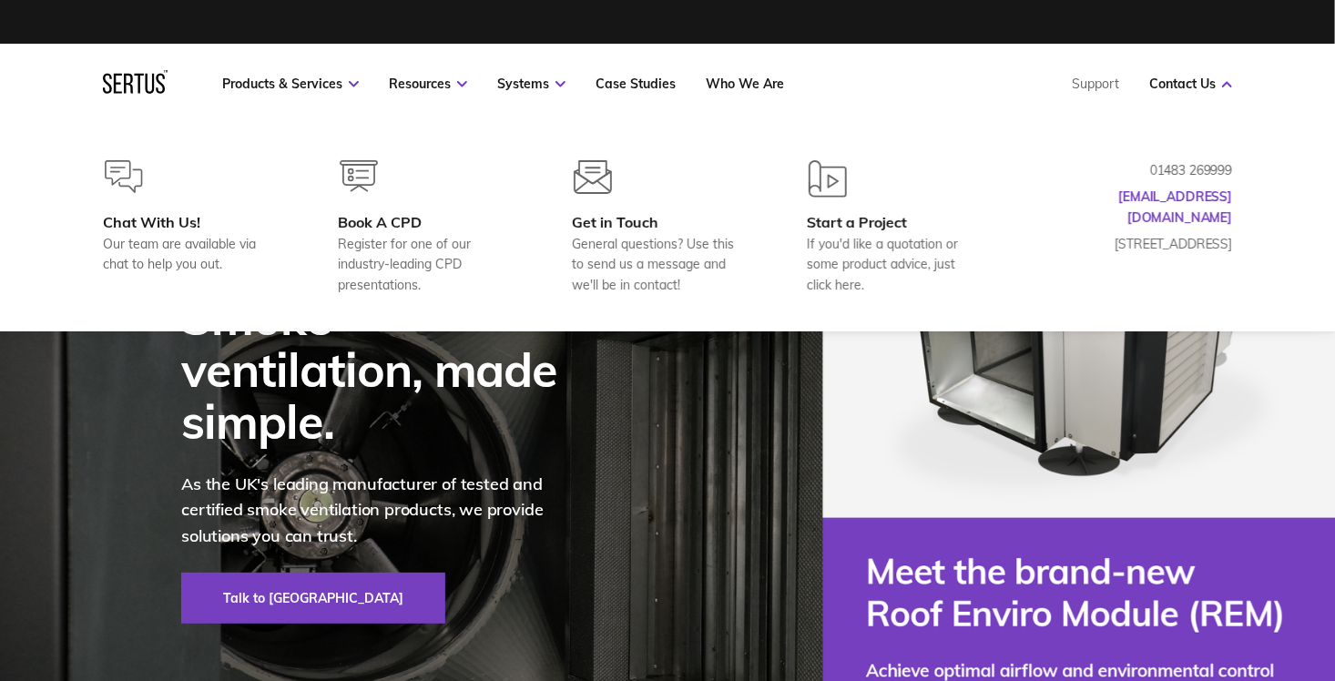
drag, startPoint x: 1181, startPoint y: 237, endPoint x: 1285, endPoint y: 266, distance: 107.8
click at [1284, 266] on div "Chat With Us! Our team are available via chat to help you out. Book A CPD Regis…" at bounding box center [667, 228] width 1335 height 208
drag, startPoint x: 1269, startPoint y: 264, endPoint x: 1150, endPoint y: 156, distance: 160.5
click at [1150, 156] on div "Chat With Us! Our team are available via chat to help you out. Book A CPD Regis…" at bounding box center [667, 228] width 1335 height 208
drag, startPoint x: 1137, startPoint y: 146, endPoint x: 1259, endPoint y: 291, distance: 189.4
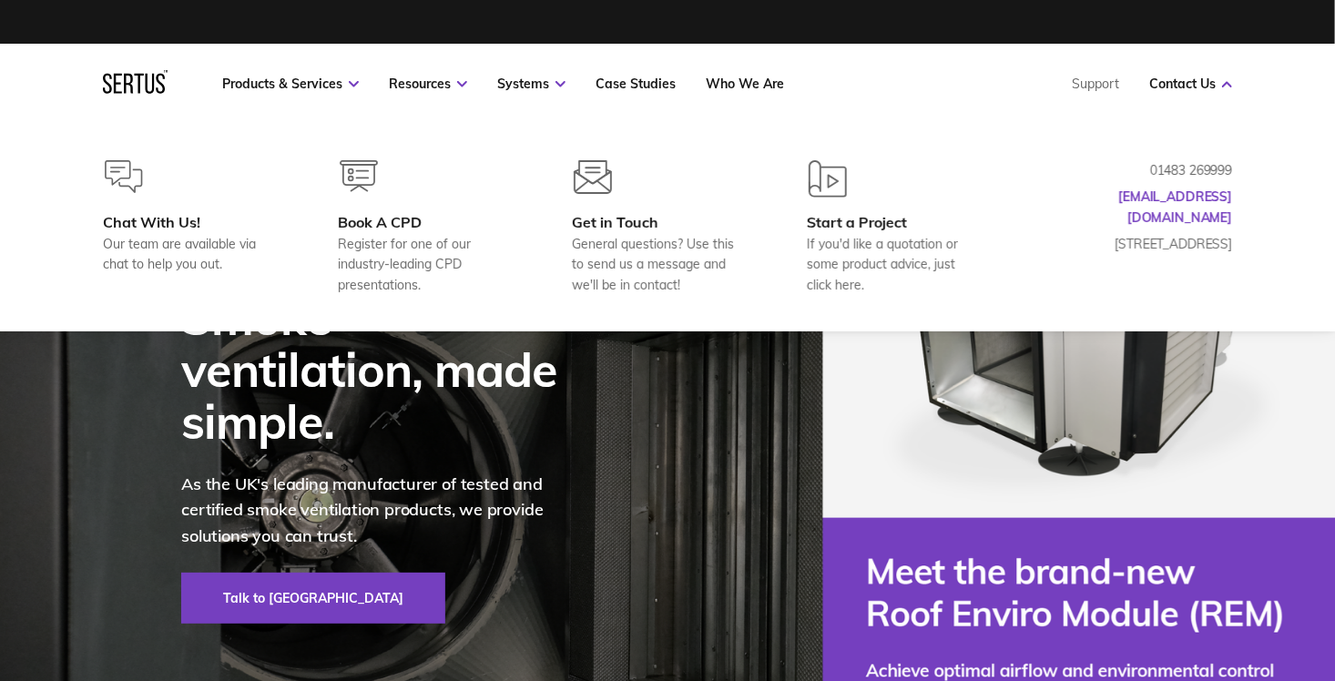
click at [1259, 291] on div "Chat With Us! Our team are available via chat to help you out. Book A CPD Regis…" at bounding box center [667, 228] width 1335 height 208
click at [1259, 289] on div "Chat With Us! Our team are available via chat to help you out. Book A CPD Regis…" at bounding box center [667, 227] width 1202 height 135
click at [1286, 56] on div "Products & Services Resources Systems Case Studies Who We Are Support Contact U…" at bounding box center [667, 84] width 1335 height 80
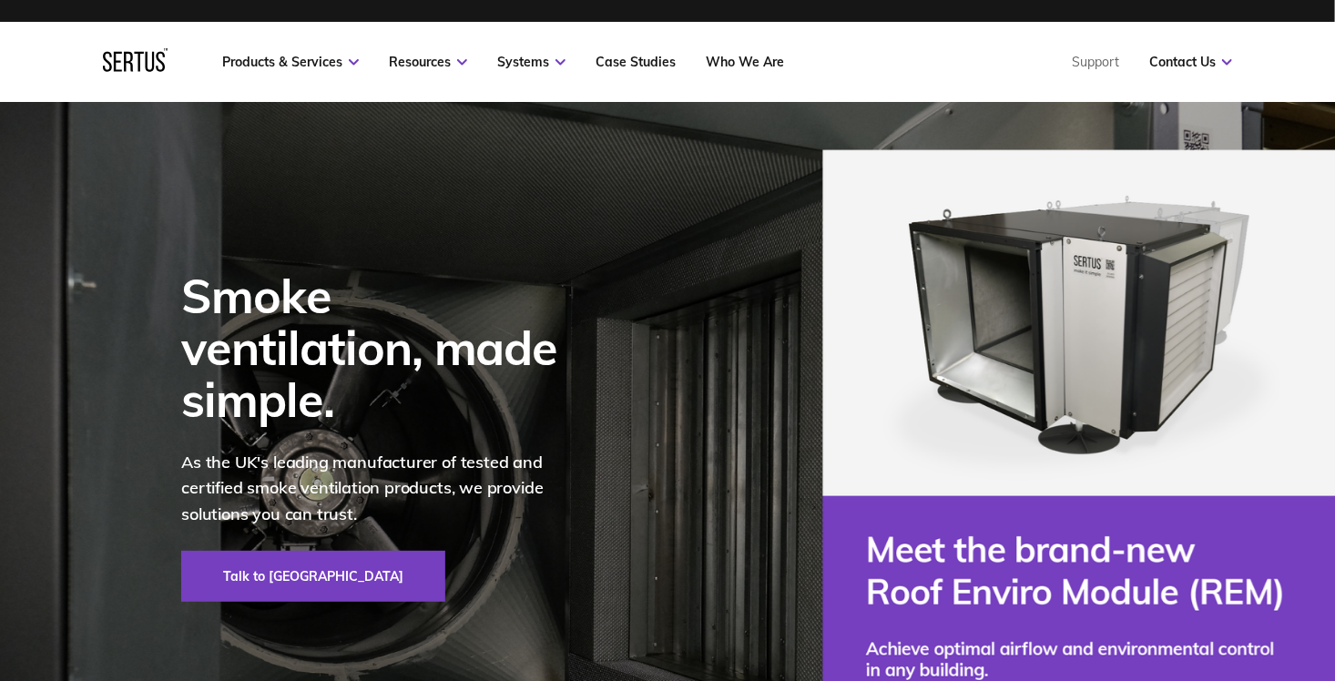
scroll to position [15, 0]
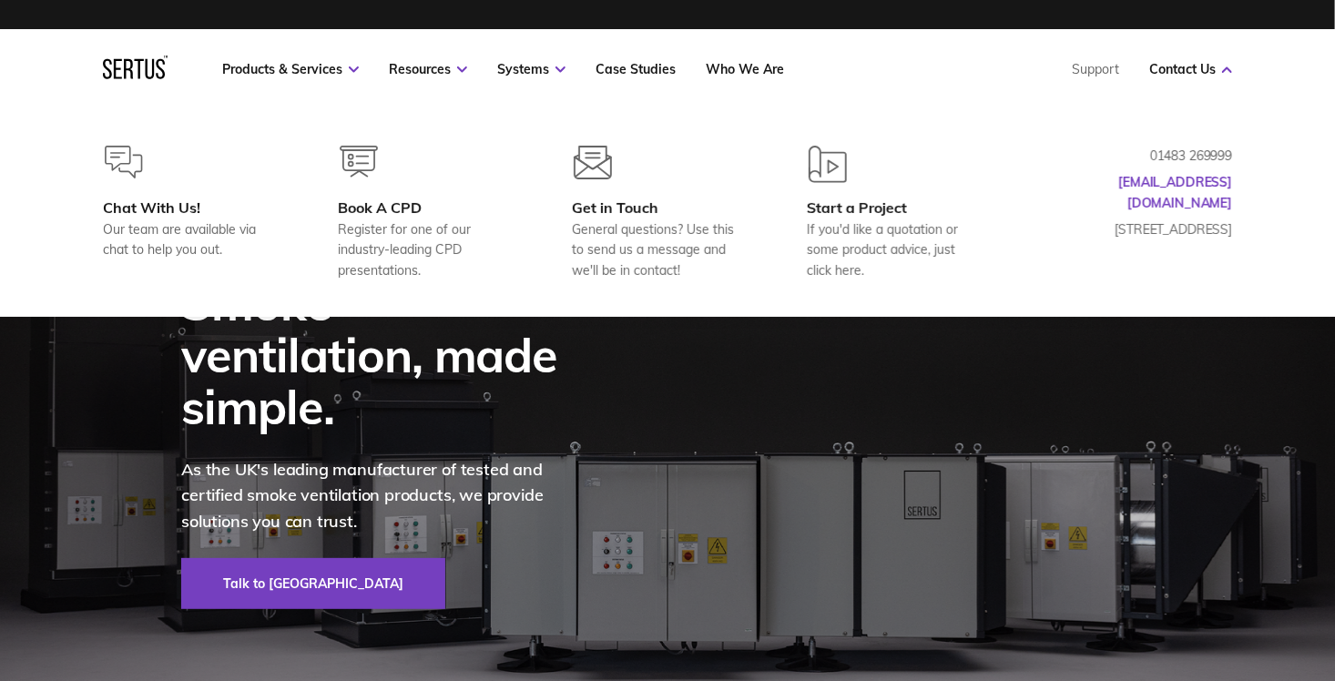
drag, startPoint x: 1148, startPoint y: 149, endPoint x: 1287, endPoint y: 158, distance: 139.6
click at [1287, 158] on div "Chat With Us! Our team are available via chat to help you out. Book A CPD Regis…" at bounding box center [667, 213] width 1335 height 208
drag, startPoint x: 1082, startPoint y: 214, endPoint x: 1201, endPoint y: 247, distance: 123.7
click at [1200, 247] on div "01483 269999 hello@sertus.uk Europa House, Alfold Road, Cranleigh GU6 8NQ" at bounding box center [1141, 213] width 182 height 135
click at [1201, 247] on div "01483 269999 hello@sertus.uk Europa House, Alfold Road, Cranleigh GU6 8NQ" at bounding box center [1141, 213] width 182 height 135
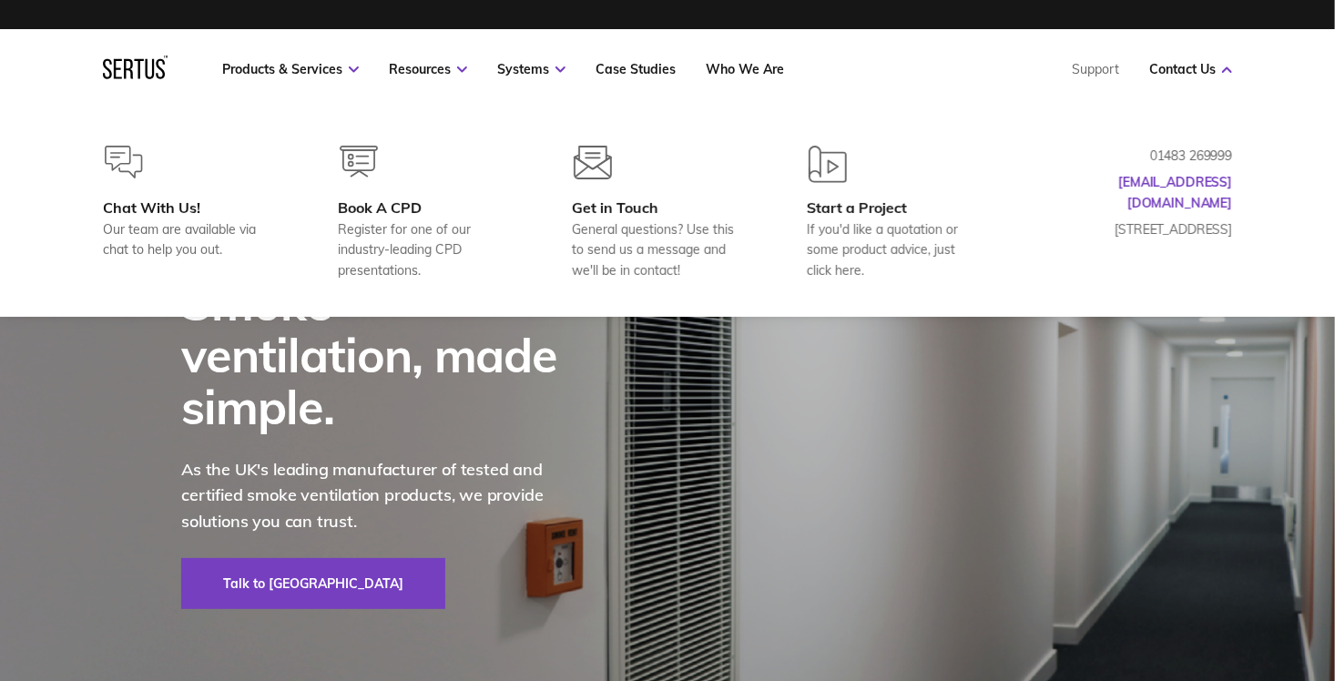
drag, startPoint x: 1232, startPoint y: 182, endPoint x: 1128, endPoint y: 179, distance: 103.9
click at [1128, 179] on div "Chat With Us! Our team are available via chat to help you out. Book A CPD Regis…" at bounding box center [667, 213] width 1202 height 135
drag, startPoint x: 1128, startPoint y: 179, endPoint x: 1230, endPoint y: 181, distance: 102.0
click at [1228, 181] on p "[EMAIL_ADDRESS][DOMAIN_NAME]" at bounding box center [1141, 192] width 182 height 41
drag, startPoint x: 1255, startPoint y: 178, endPoint x: 1154, endPoint y: 189, distance: 101.8
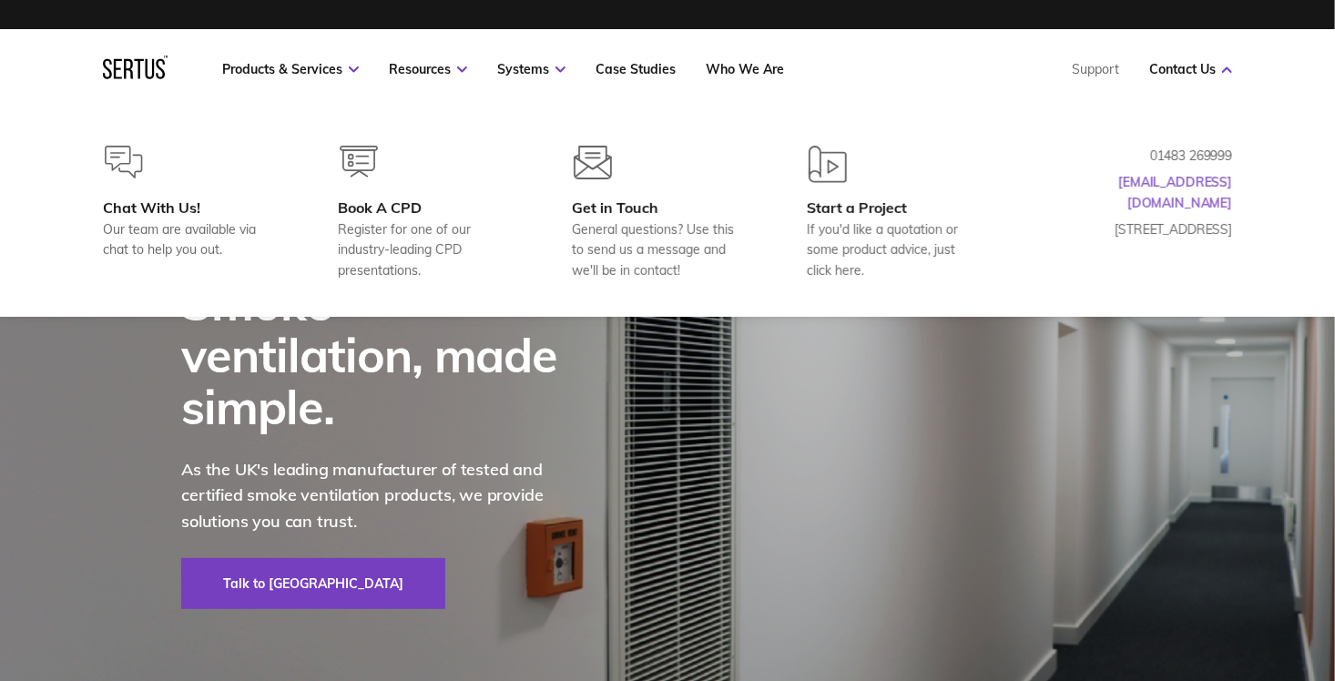
click at [1154, 189] on div "Chat With Us! Our team are available via chat to help you out. Book A CPD Regis…" at bounding box center [667, 213] width 1202 height 135
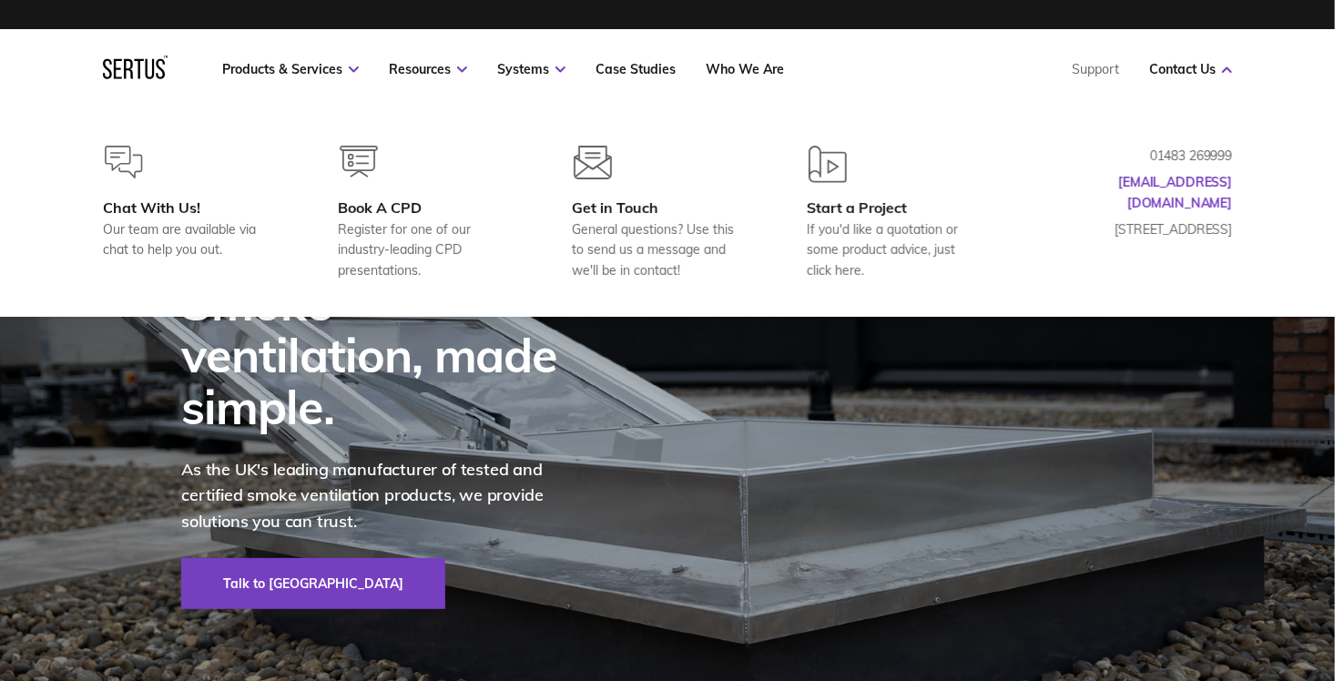
drag, startPoint x: 1127, startPoint y: 163, endPoint x: 1221, endPoint y: 199, distance: 101.5
click at [1221, 199] on div "01483 269999 hello@sertus.uk Europa House, Alfold Road, Cranleigh GU6 8NQ" at bounding box center [1141, 213] width 182 height 135
click at [965, 60] on nav "Products & Services Resources Systems Case Studies Who We Are Support Contact U…" at bounding box center [667, 69] width 1129 height 80
drag, startPoint x: 1205, startPoint y: 199, endPoint x: 1152, endPoint y: 165, distance: 63.1
click at [1147, 162] on div "Chat With Us! Our team are available via chat to help you out. Book A CPD Regis…" at bounding box center [667, 213] width 1202 height 135
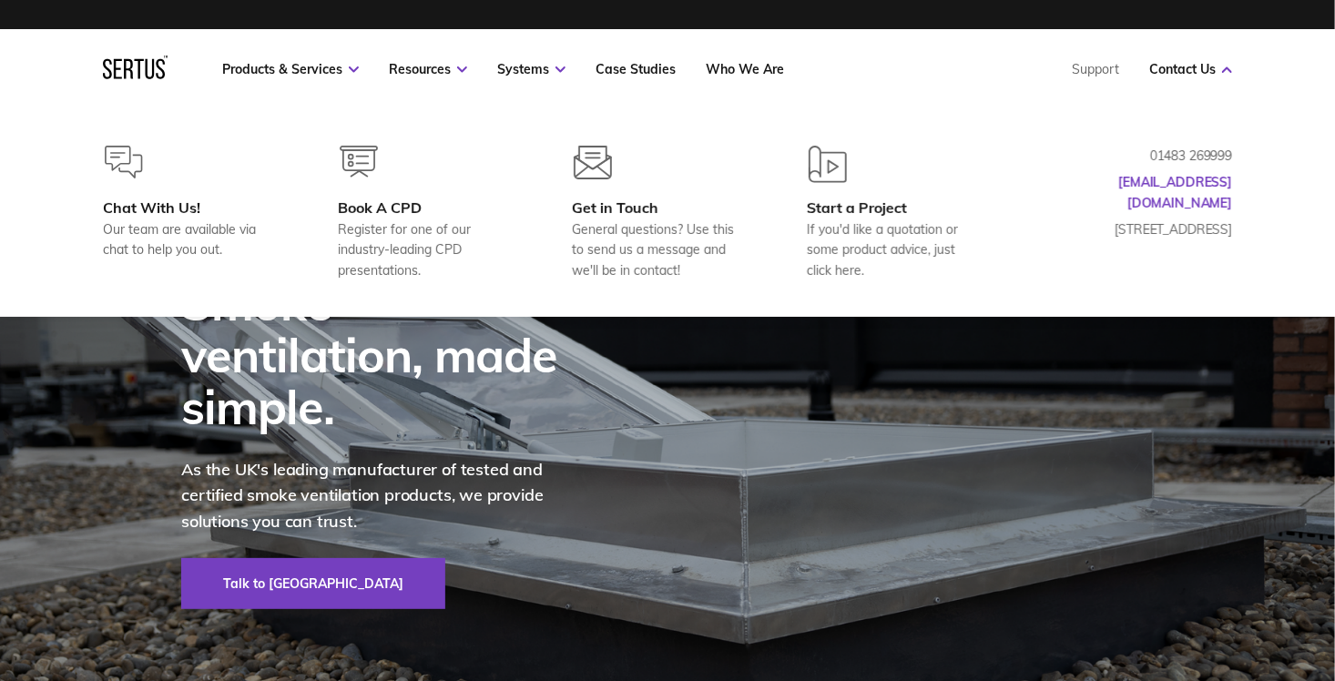
drag, startPoint x: 1199, startPoint y: 205, endPoint x: 1230, endPoint y: 228, distance: 38.4
click at [1230, 228] on div "01483 269999 hello@sertus.uk Europa House, Alfold Road, Cranleigh GU6 8NQ" at bounding box center [1141, 213] width 182 height 135
drag, startPoint x: 1230, startPoint y: 228, endPoint x: 1140, endPoint y: 158, distance: 113.7
click at [1140, 158] on div "01483 269999 hello@sertus.uk Europa House, Alfold Road, Cranleigh GU6 8NQ" at bounding box center [1141, 213] width 182 height 135
drag, startPoint x: 1140, startPoint y: 158, endPoint x: 1208, endPoint y: 232, distance: 99.9
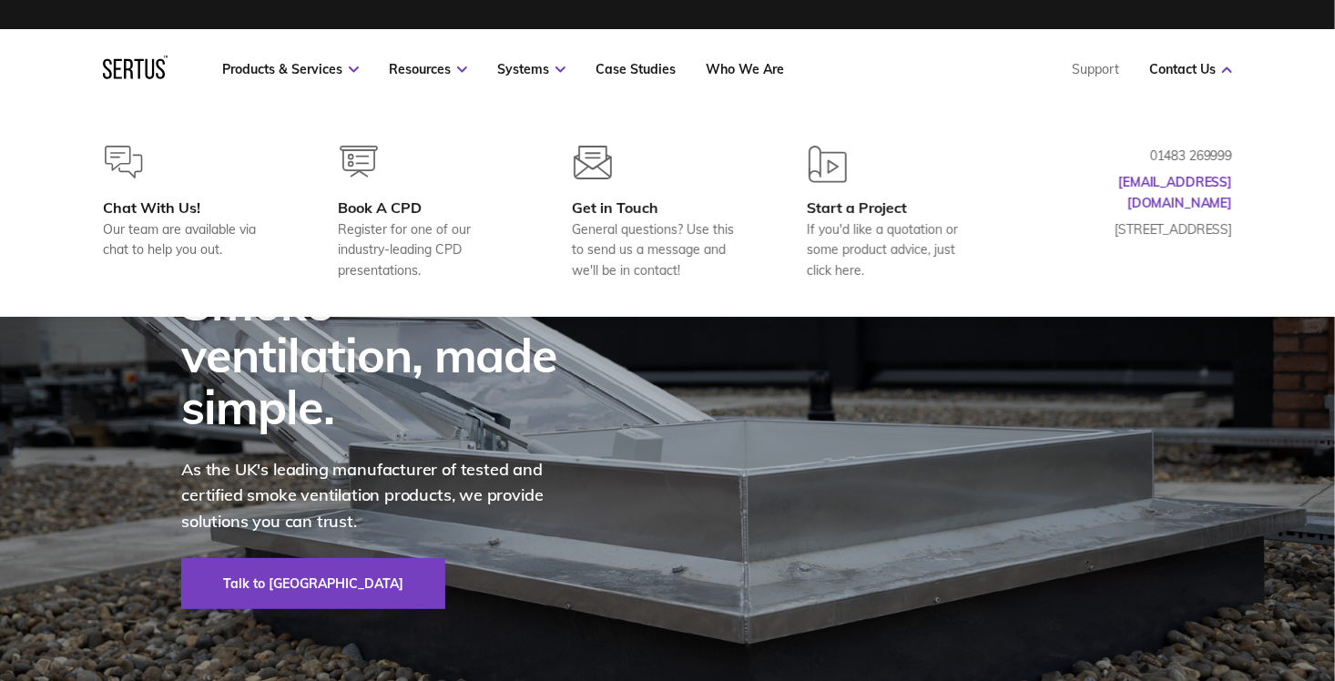
click at [1208, 232] on div "01483 269999 hello@sertus.uk Europa House, Alfold Road, Cranleigh GU6 8NQ" at bounding box center [1141, 213] width 182 height 135
click at [1208, 232] on p "[STREET_ADDRESS]" at bounding box center [1141, 229] width 182 height 20
drag, startPoint x: 1225, startPoint y: 248, endPoint x: 1157, endPoint y: 161, distance: 110.2
click at [1157, 161] on div "01483 269999 hello@sertus.uk Europa House, Alfold Road, Cranleigh GU6 8NQ" at bounding box center [1141, 213] width 182 height 135
click at [1157, 160] on p "01483 269999" at bounding box center [1141, 156] width 182 height 20
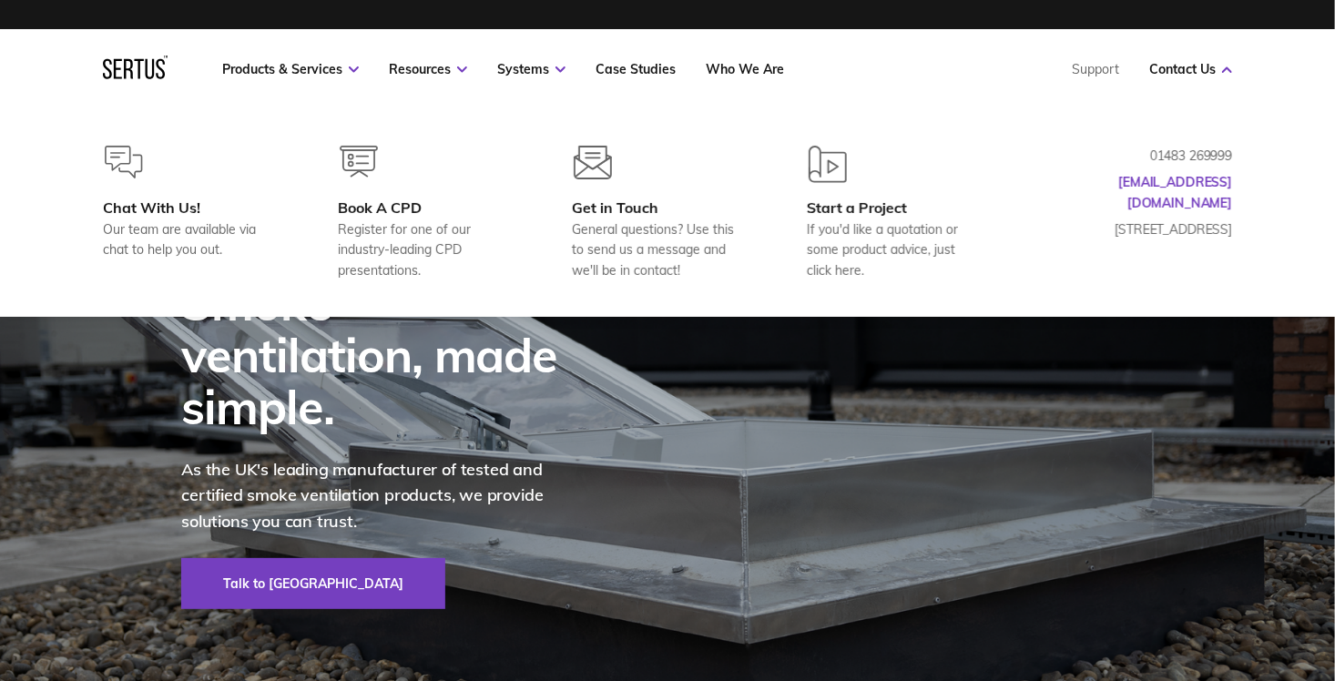
click at [1030, 72] on div "Products & Services Resources Systems Case Studies Who We Are Support Contact Us" at bounding box center [727, 69] width 1010 height 16
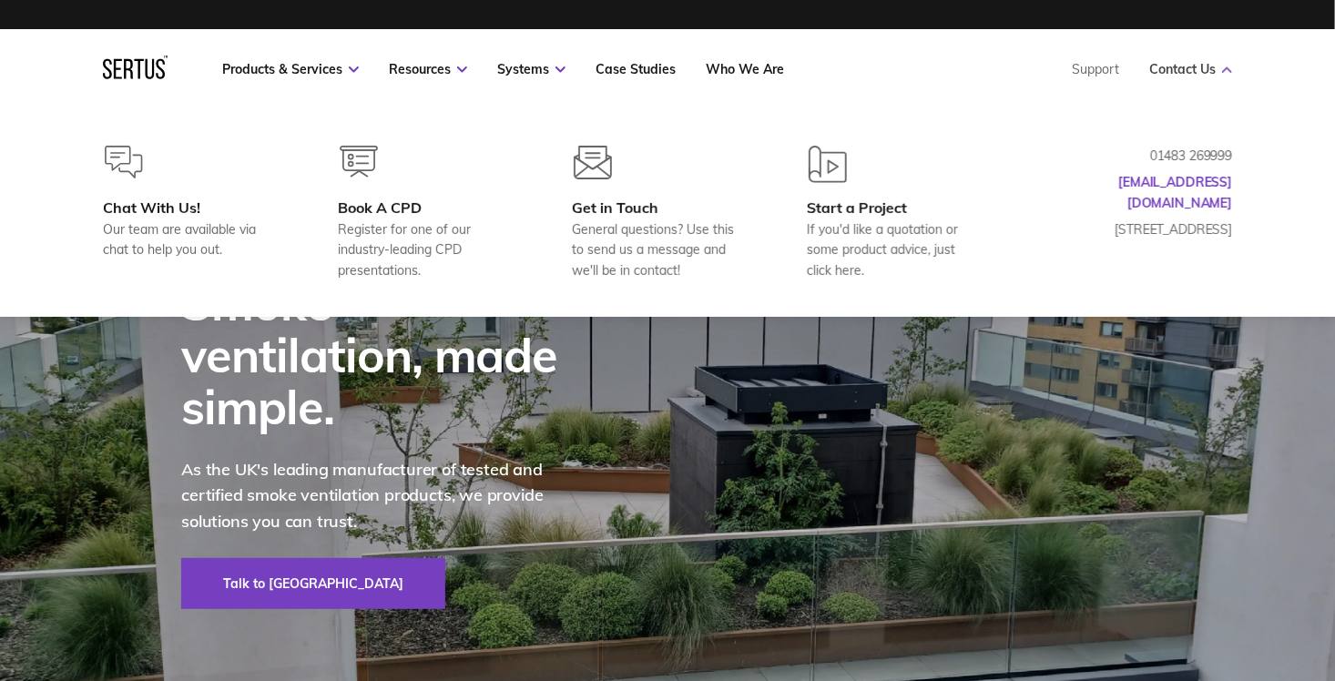
click at [1207, 73] on link "Contact Us" at bounding box center [1190, 69] width 83 height 16
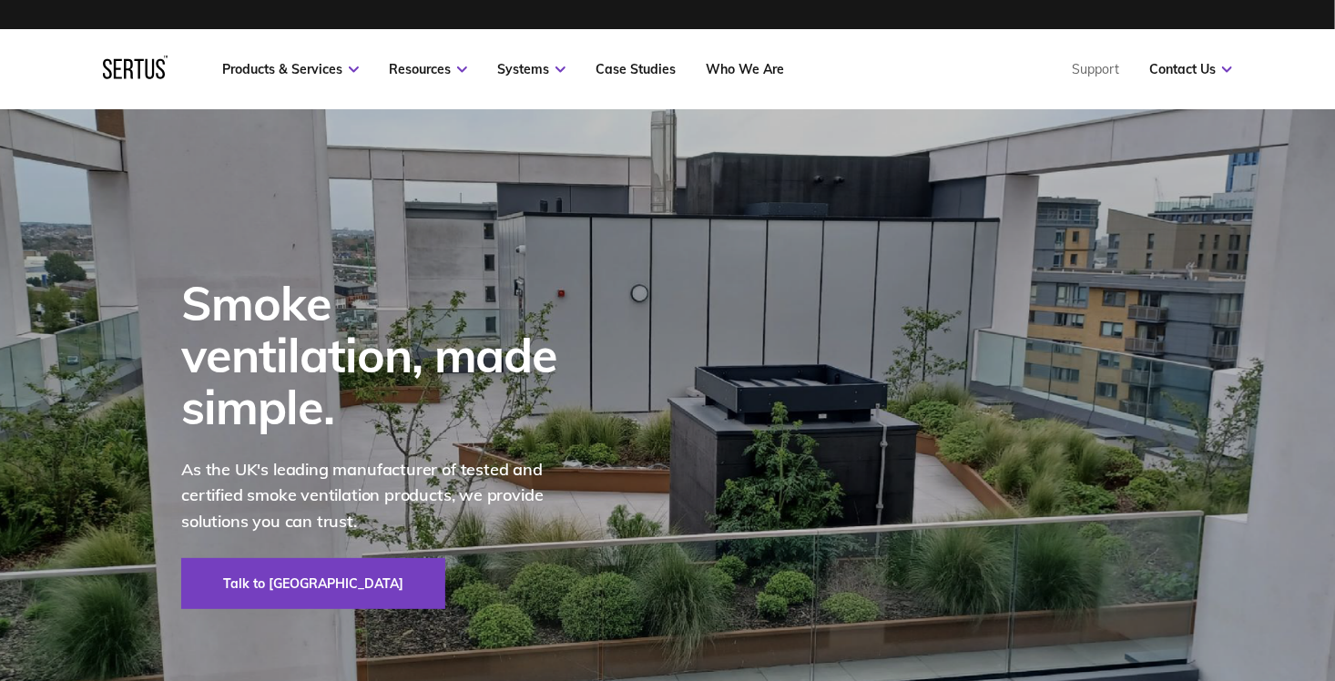
click at [1208, 81] on nav "Products & Services Resources Systems Case Studies Who We Are Support Contact U…" at bounding box center [667, 69] width 1129 height 80
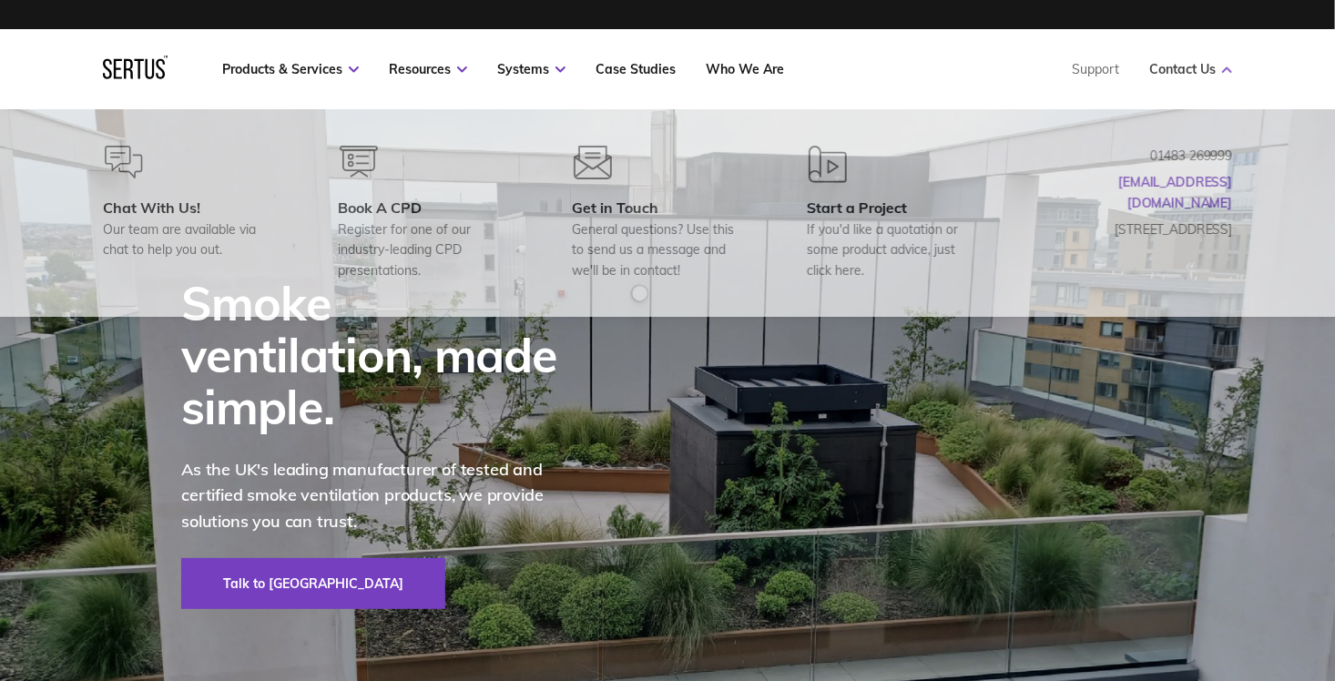
click at [1214, 74] on link "Contact Us" at bounding box center [1190, 69] width 83 height 16
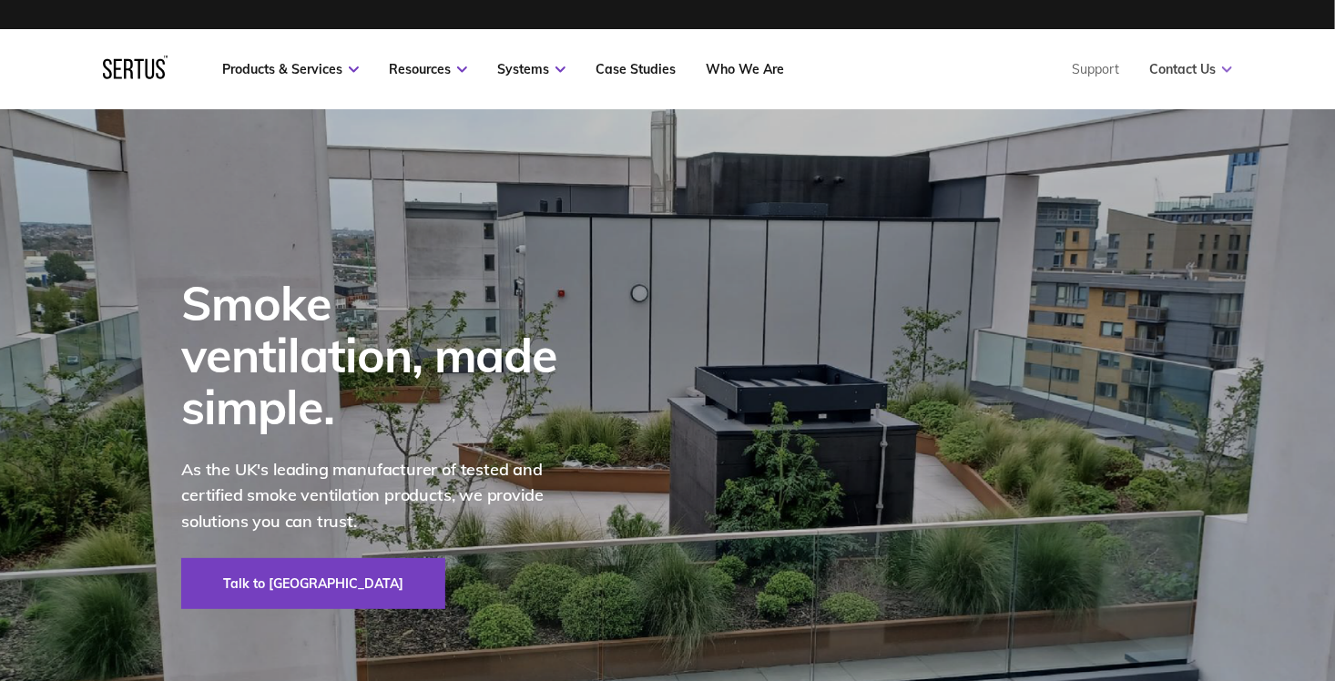
click at [1199, 73] on link "Contact Us" at bounding box center [1190, 69] width 83 height 16
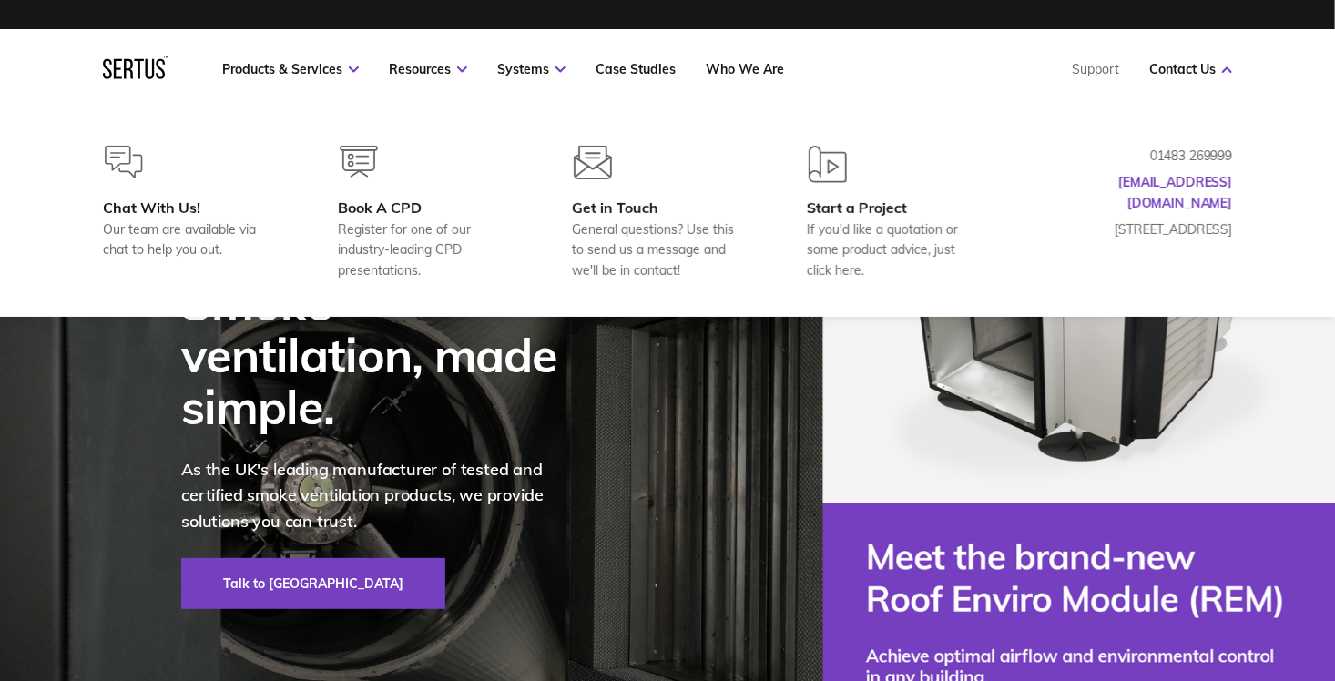
drag, startPoint x: 1236, startPoint y: 179, endPoint x: 1108, endPoint y: 150, distance: 130.6
click at [1120, 179] on div "Chat With Us! Our team are available via chat to help you out. Book A CPD Regis…" at bounding box center [667, 213] width 1202 height 135
click at [1062, 51] on nav "Products & Services Resources Systems Case Studies Who We Are Support Contact U…" at bounding box center [667, 69] width 1129 height 80
click at [1270, 74] on div "Products & Services Resources Systems Case Studies Who We Are Support Contact U…" at bounding box center [667, 69] width 1335 height 80
click at [1243, 69] on div "Products & Services Resources Systems Case Studies Who We Are Support Contact U…" at bounding box center [667, 69] width 1202 height 80
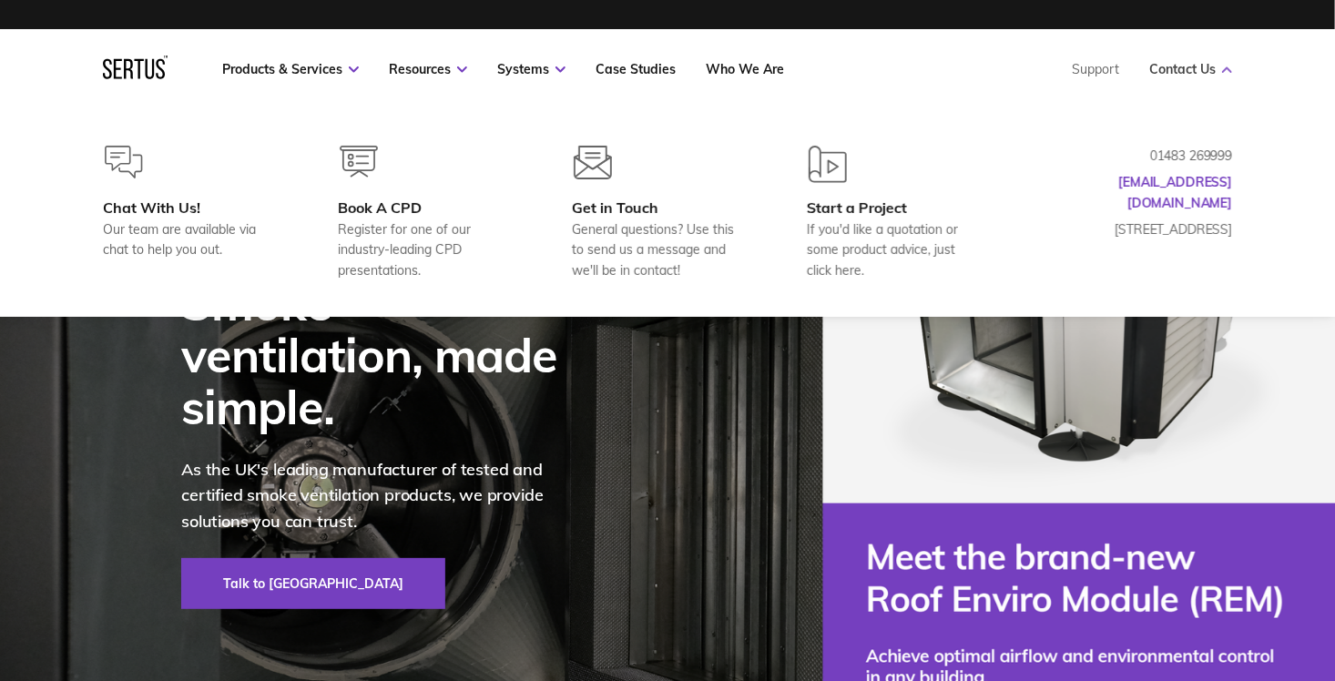
click at [1179, 73] on link "Contact Us" at bounding box center [1190, 69] width 83 height 16
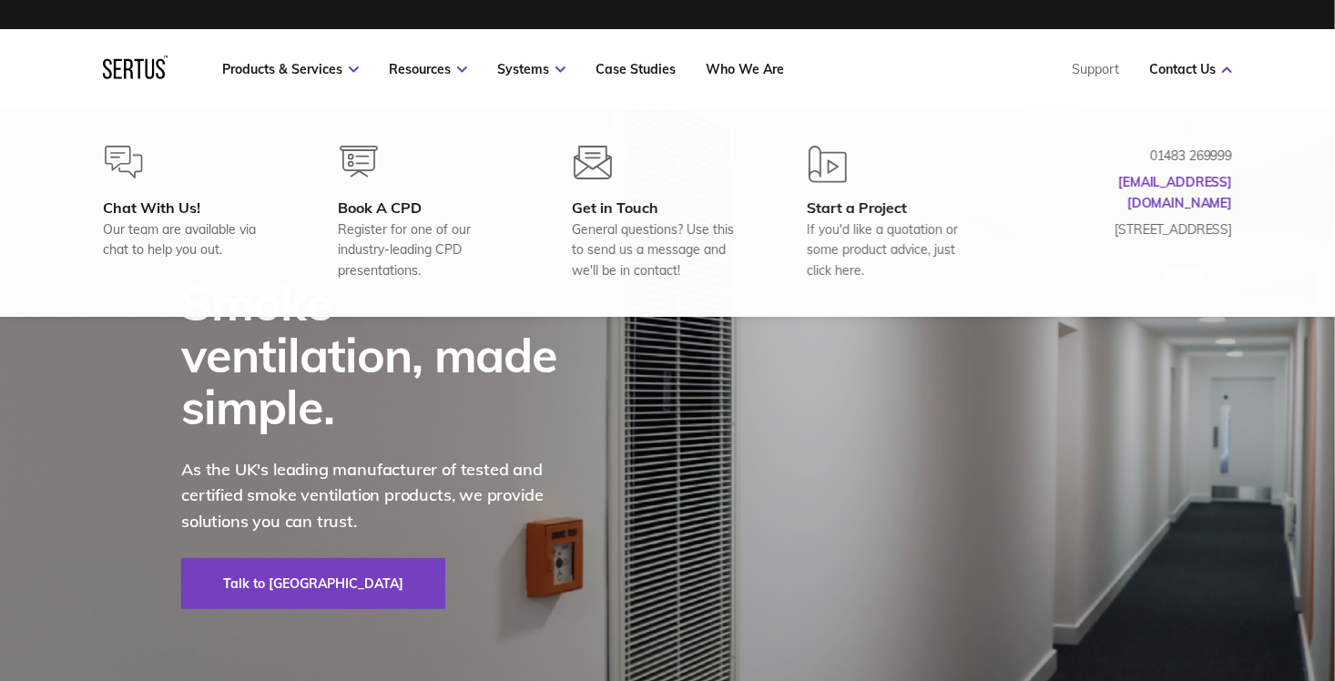
drag, startPoint x: 1200, startPoint y: 56, endPoint x: 1203, endPoint y: 82, distance: 26.6
click at [1200, 56] on nav "Products & Services Resources Systems Case Studies Who We Are Support Contact U…" at bounding box center [667, 69] width 1129 height 80
drag, startPoint x: 1257, startPoint y: 182, endPoint x: 1138, endPoint y: 150, distance: 123.5
click at [1138, 150] on div "Chat With Us! Our team are available via chat to help you out. Book A CPD Regis…" at bounding box center [667, 213] width 1202 height 135
drag, startPoint x: 1147, startPoint y: 153, endPoint x: 1221, endPoint y: 183, distance: 80.5
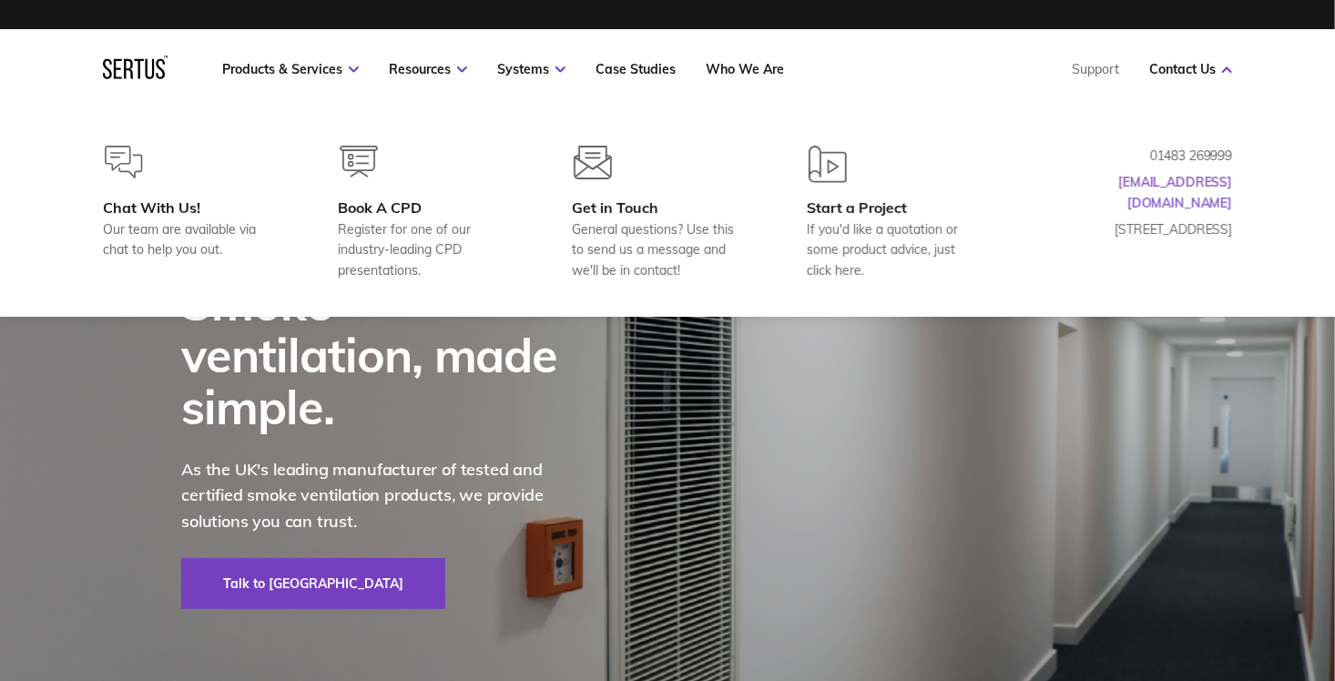
click at [1218, 182] on div "01483 269999 hello@sertus.uk Europa House, Alfold Road, Cranleigh GU6 8NQ" at bounding box center [1141, 213] width 182 height 135
drag, startPoint x: 1232, startPoint y: 186, endPoint x: 1130, endPoint y: 163, distance: 104.5
click at [1130, 163] on div "Chat With Us! Our team are available via chat to help you out. Book A CPD Regis…" at bounding box center [667, 213] width 1202 height 135
click at [1155, 153] on p "01483 269999" at bounding box center [1141, 156] width 182 height 20
drag, startPoint x: 1155, startPoint y: 151, endPoint x: 1214, endPoint y: 186, distance: 68.6
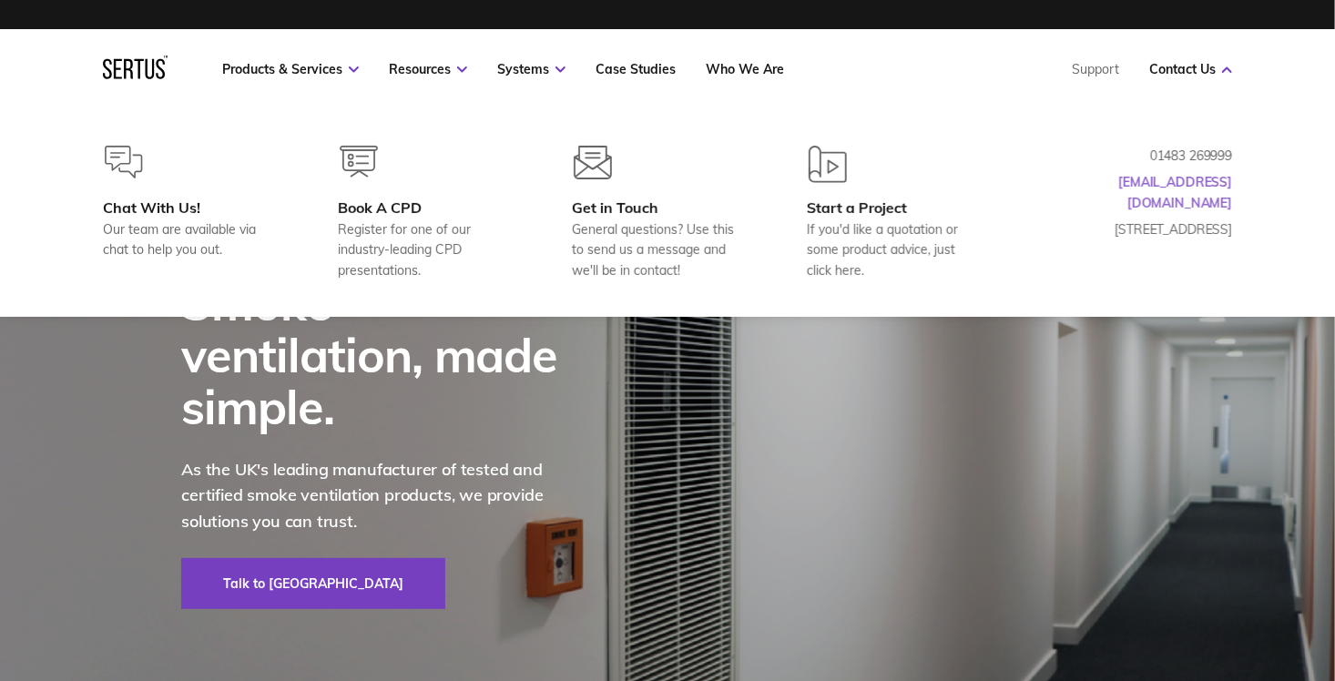
click at [1213, 186] on div "01483 269999 hello@sertus.uk Europa House, Alfold Road, Cranleigh GU6 8NQ" at bounding box center [1141, 213] width 182 height 135
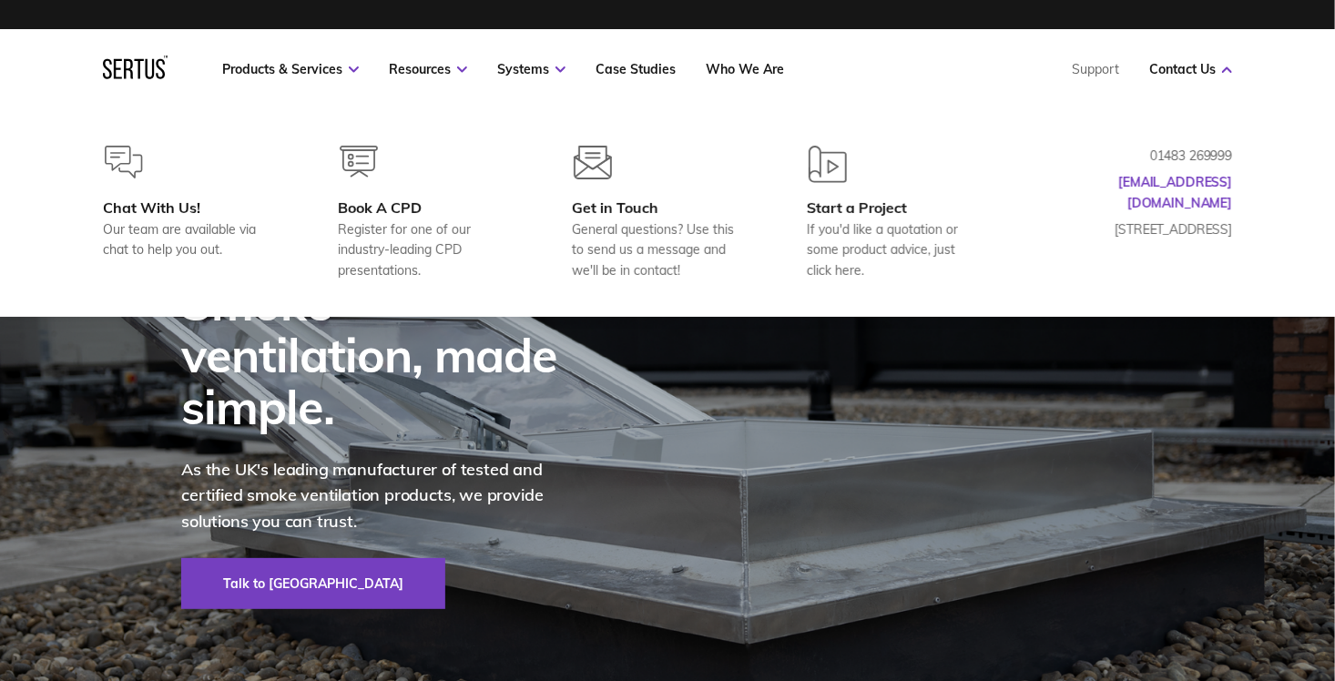
drag, startPoint x: 1232, startPoint y: 188, endPoint x: 1130, endPoint y: 153, distance: 107.7
click at [1130, 153] on div "Chat With Us! Our team are available via chat to help you out. Book A CPD Regis…" at bounding box center [667, 213] width 1202 height 135
drag, startPoint x: 1146, startPoint y: 160, endPoint x: 1232, endPoint y: 196, distance: 93.5
click at [1232, 196] on div "Chat With Us! Our team are available via chat to help you out. Book A CPD Regis…" at bounding box center [667, 213] width 1202 height 135
drag, startPoint x: 1239, startPoint y: 192, endPoint x: 1153, endPoint y: 145, distance: 97.8
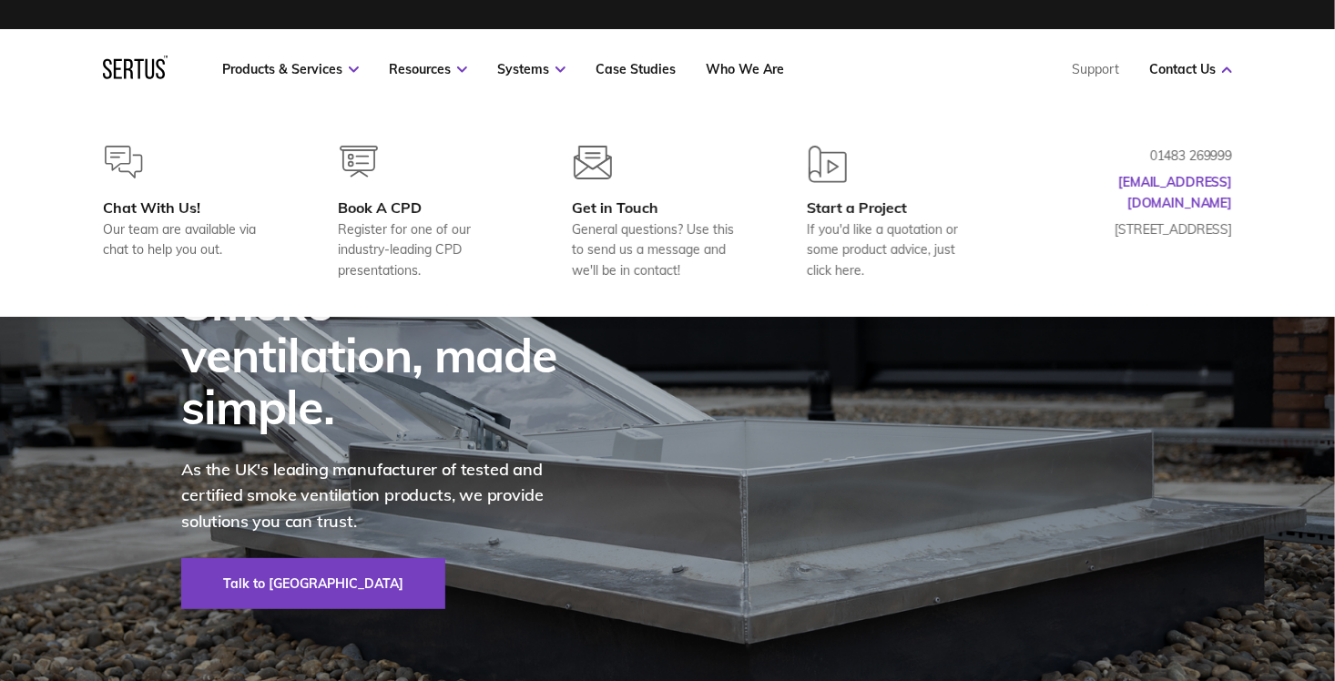
click at [1153, 145] on div "Chat With Us! Our team are available via chat to help you out. Book A CPD Regis…" at bounding box center [667, 213] width 1335 height 208
drag, startPoint x: 1153, startPoint y: 145, endPoint x: 1215, endPoint y: 176, distance: 69.2
click at [1215, 176] on div "Chat With Us! Our team are available via chat to help you out. Book A CPD Regis…" at bounding box center [667, 213] width 1335 height 208
drag, startPoint x: 1238, startPoint y: 180, endPoint x: 1096, endPoint y: 189, distance: 142.3
click at [1096, 189] on div "Chat With Us! Our team are available via chat to help you out. Book A CPD Regis…" at bounding box center [667, 213] width 1202 height 135
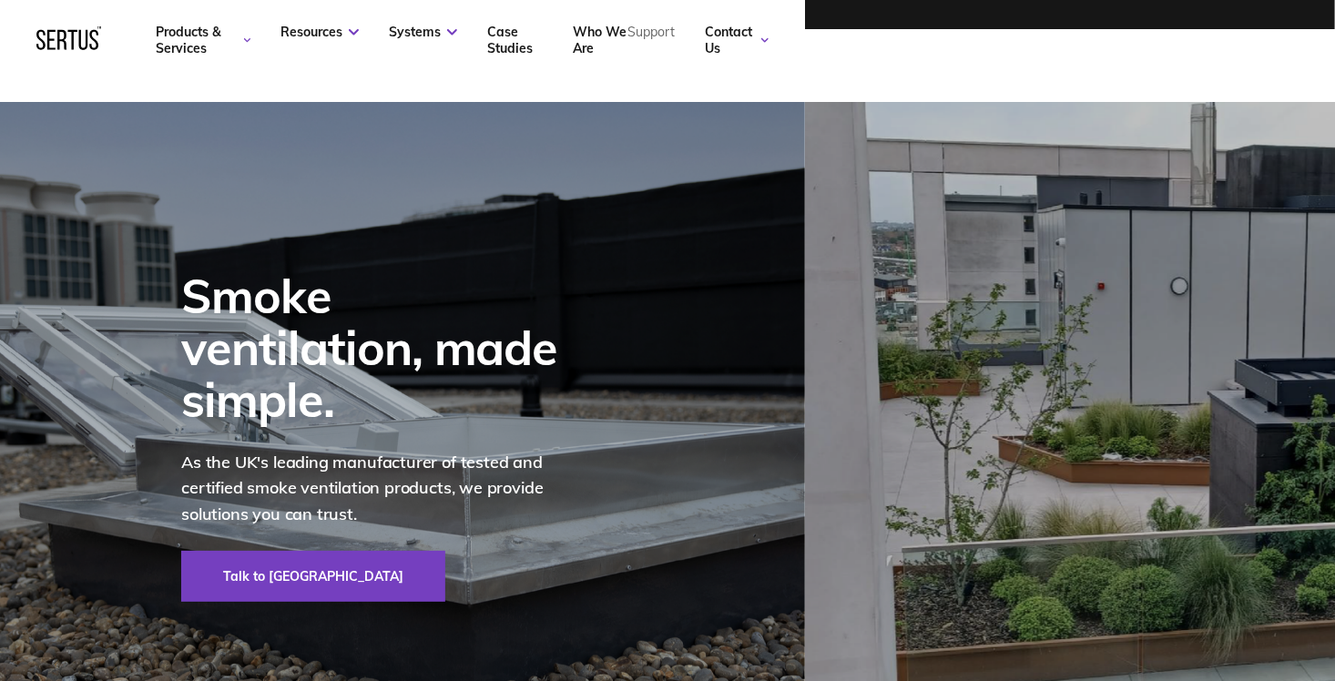
scroll to position [0, 0]
